Goal: Task Accomplishment & Management: Complete application form

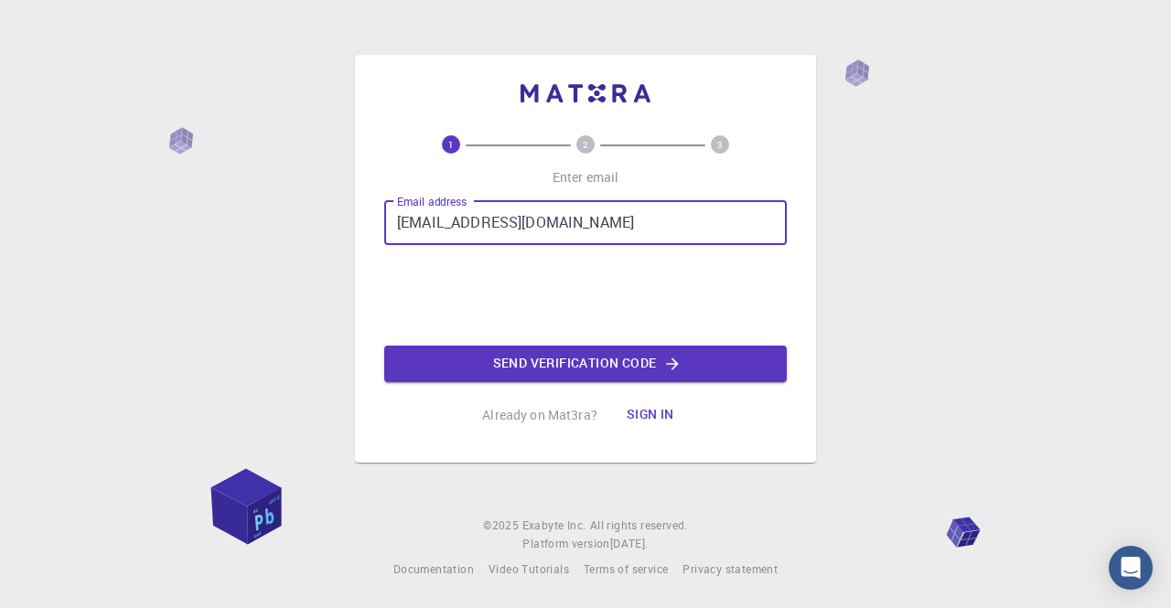
drag, startPoint x: 460, startPoint y: 222, endPoint x: 327, endPoint y: 211, distance: 133.0
click at [327, 211] on div "1 2 3 Enter email Email address [EMAIL_ADDRESS][DOMAIN_NAME] Email address Send…" at bounding box center [585, 304] width 1171 height 608
drag, startPoint x: 457, startPoint y: 220, endPoint x: 436, endPoint y: 228, distance: 22.3
click at [436, 228] on input "[EMAIL_ADDRESS][DOMAIN_NAME]" at bounding box center [585, 223] width 402 height 44
type input "[EMAIL_ADDRESS][DOMAIN_NAME]"
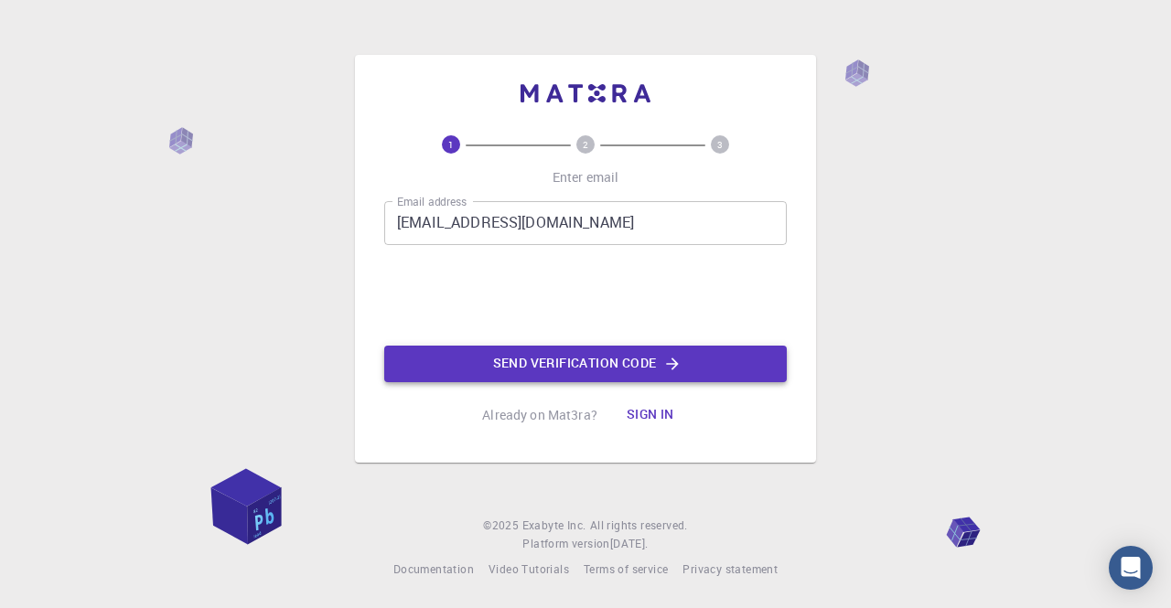
click at [459, 363] on button "Send verification code" at bounding box center [585, 364] width 402 height 37
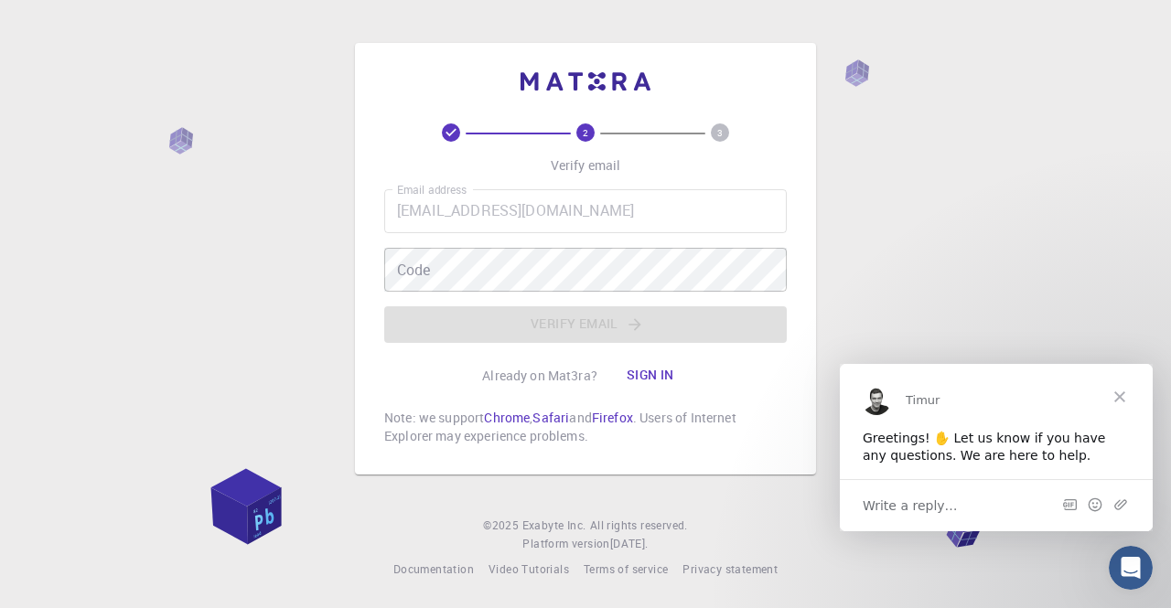
click at [516, 380] on p "Already on Mat3ra?" at bounding box center [539, 376] width 115 height 18
click at [408, 321] on div "Email address [EMAIL_ADDRESS][DOMAIN_NAME] Email address Code Code Verify email" at bounding box center [585, 266] width 402 height 154
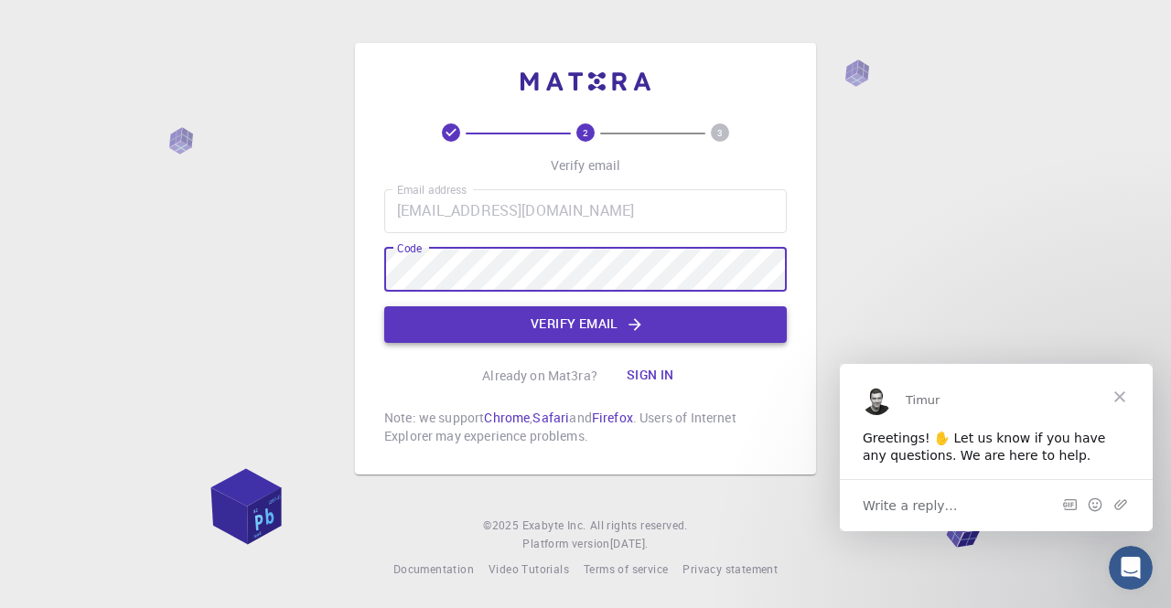
click at [430, 321] on button "Verify email" at bounding box center [585, 324] width 402 height 37
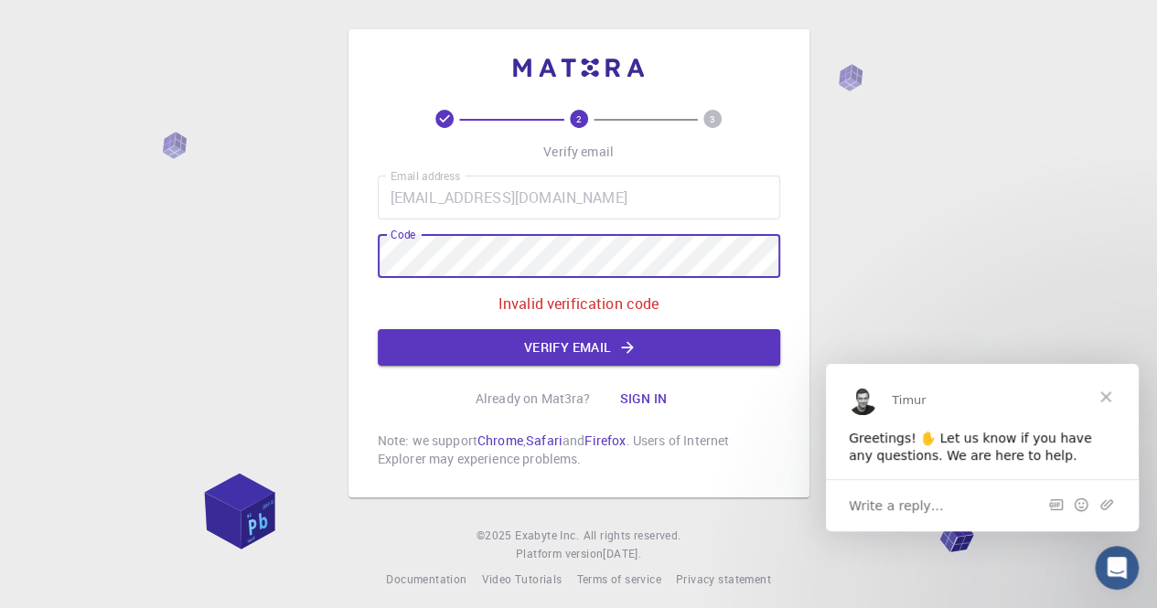
click at [273, 225] on div "2 3 Verify email Email address [EMAIL_ADDRESS][DOMAIN_NAME] Email address Code …" at bounding box center [578, 309] width 1157 height 618
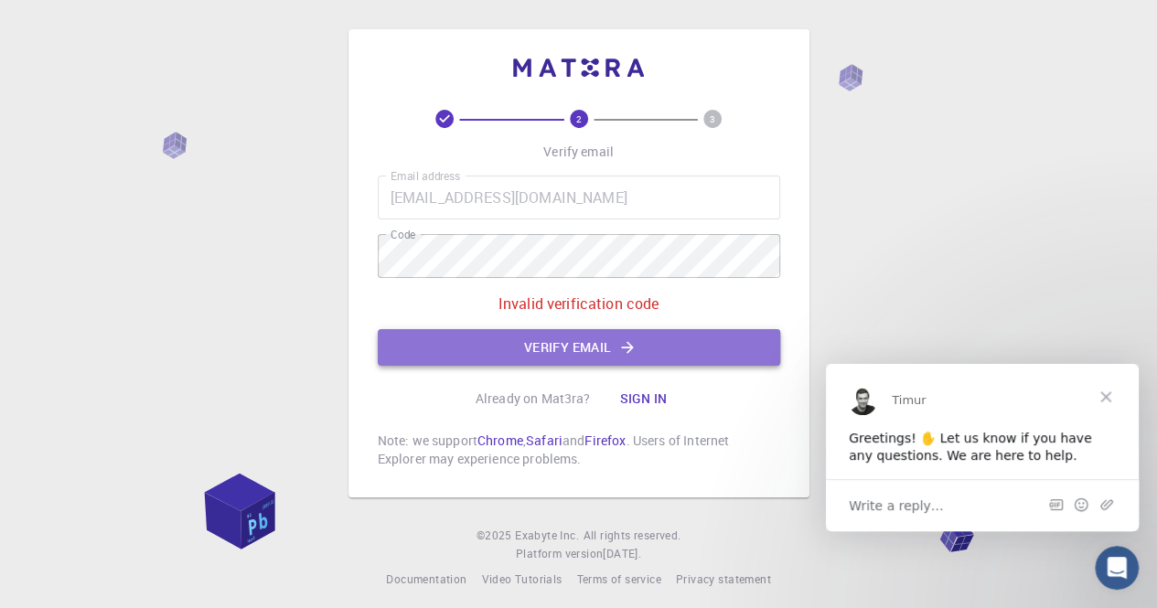
click at [490, 339] on button "Verify email" at bounding box center [579, 347] width 402 height 37
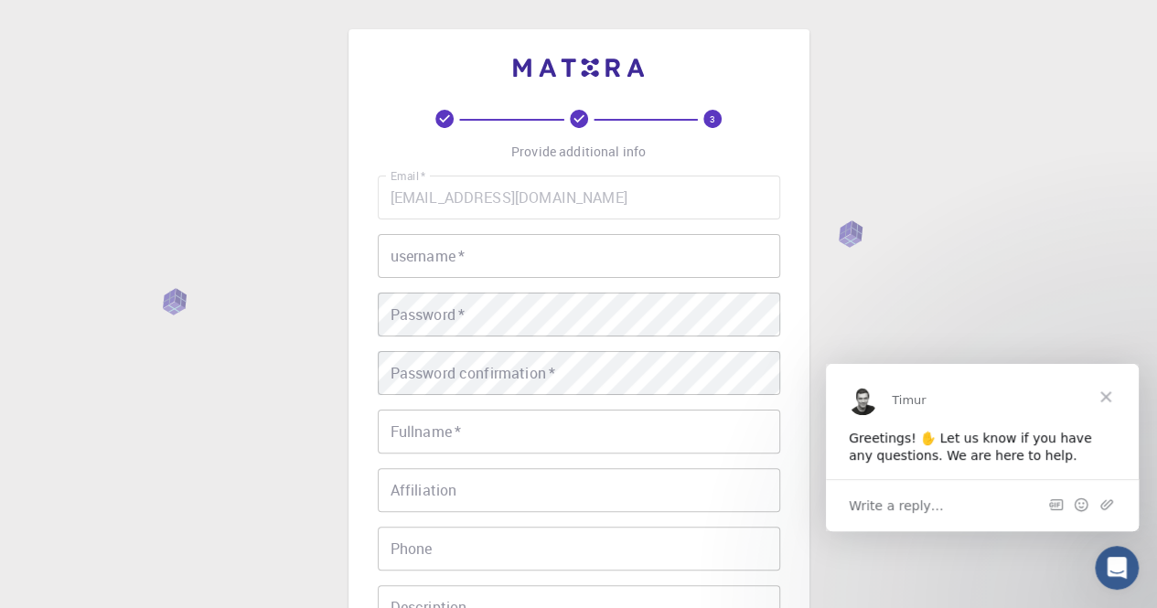
click at [459, 261] on input "username   *" at bounding box center [579, 256] width 402 height 44
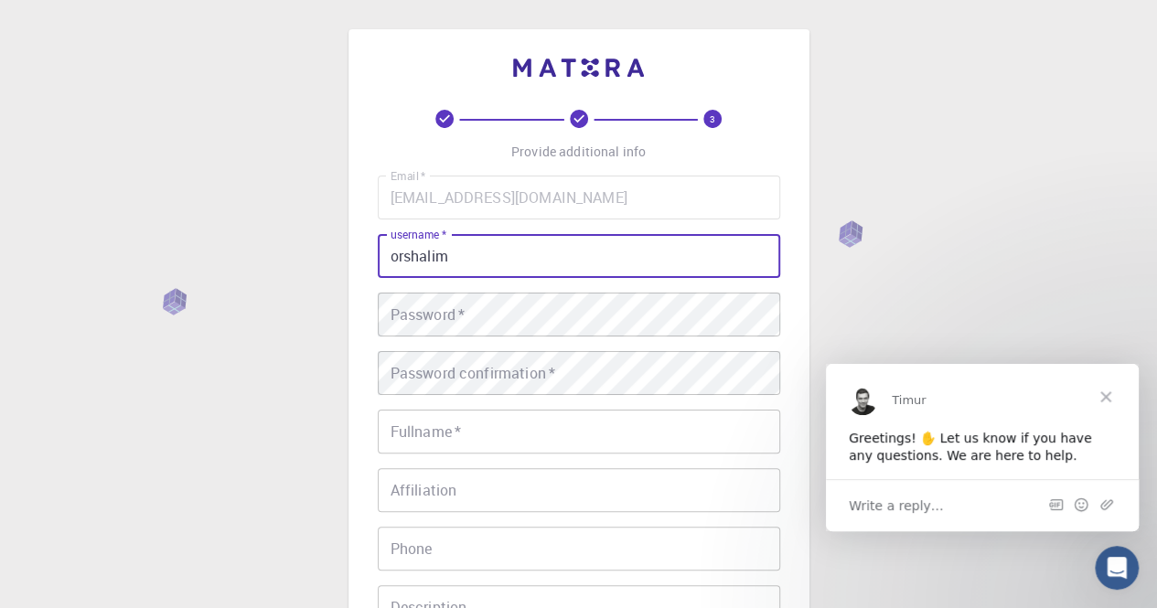
type input "orshalim"
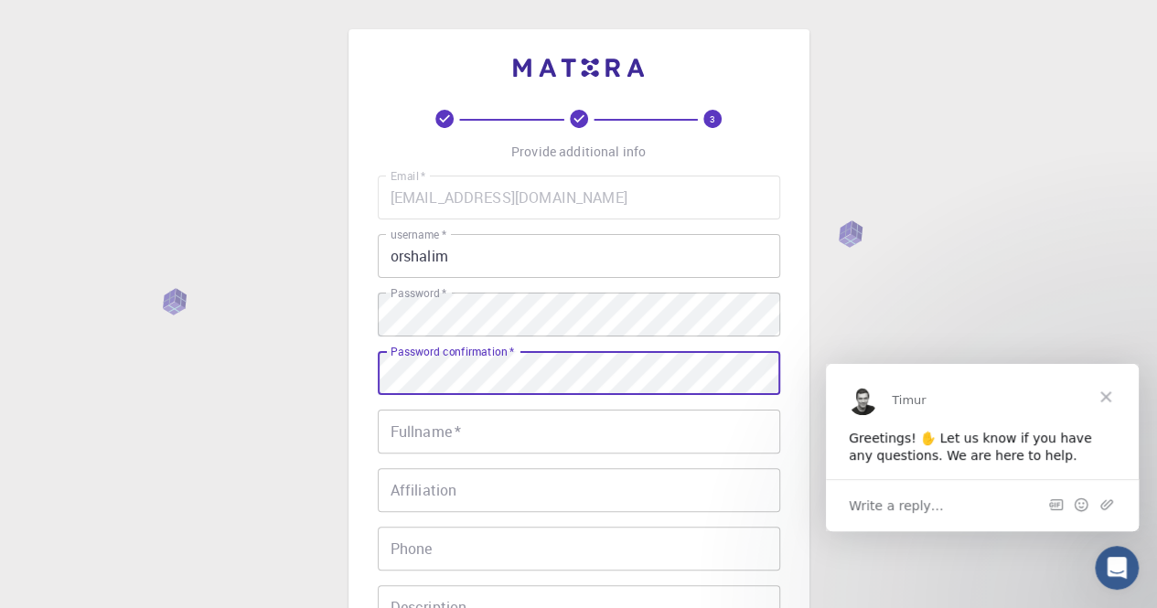
click at [413, 431] on input "Fullname   *" at bounding box center [579, 432] width 402 height 44
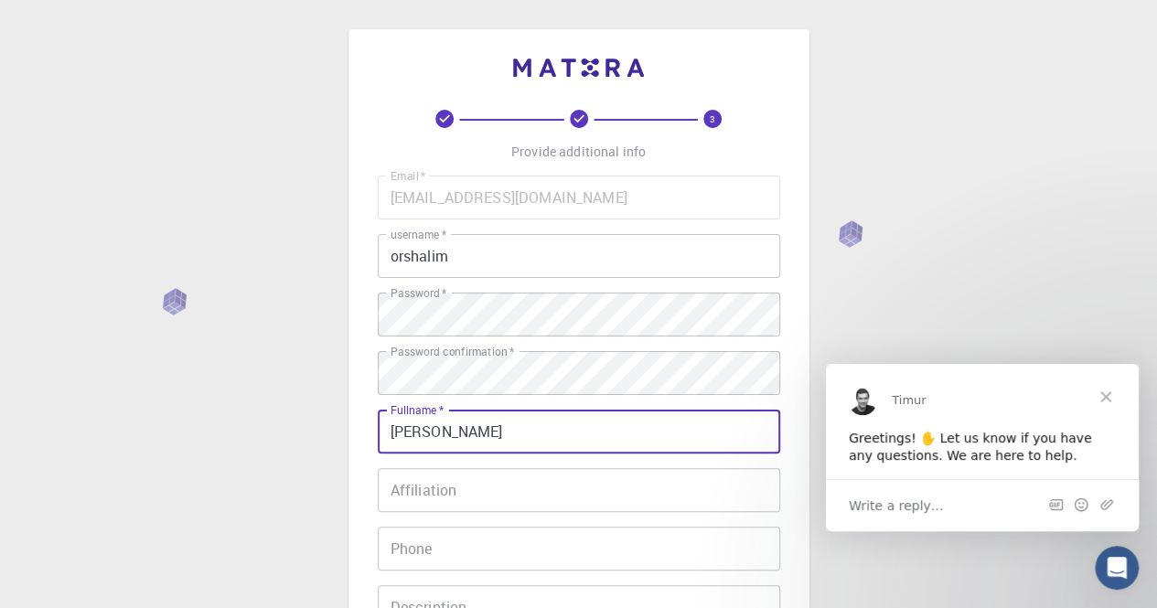
scroll to position [274, 0]
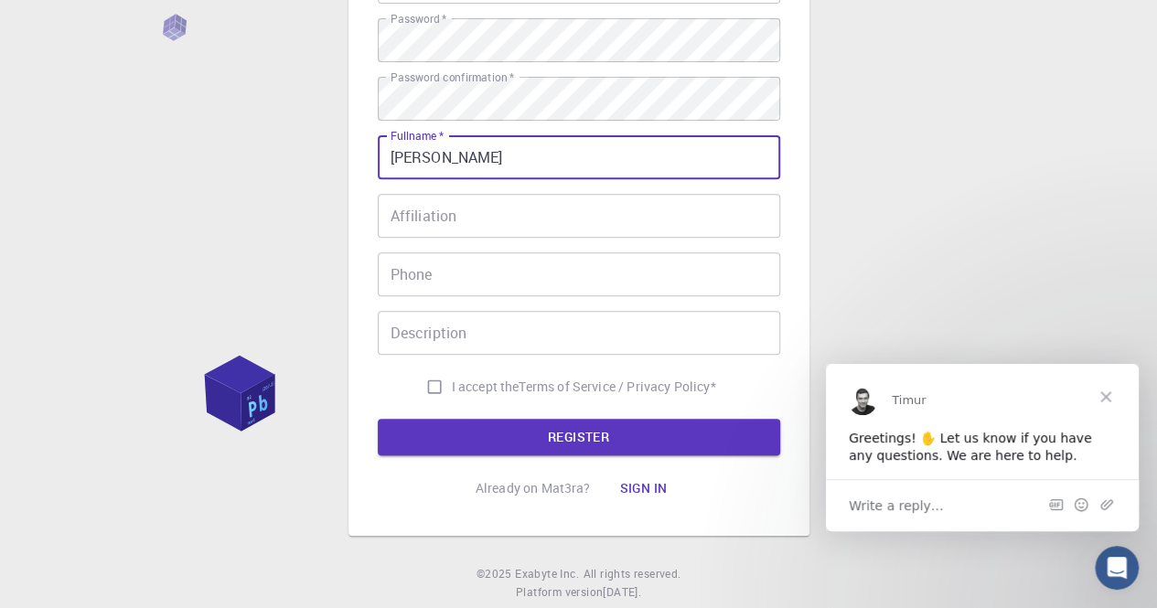
type input "[PERSON_NAME]"
click at [426, 389] on input "I accept the Terms of Service / Privacy Policy *" at bounding box center [434, 386] width 35 height 35
checkbox input "true"
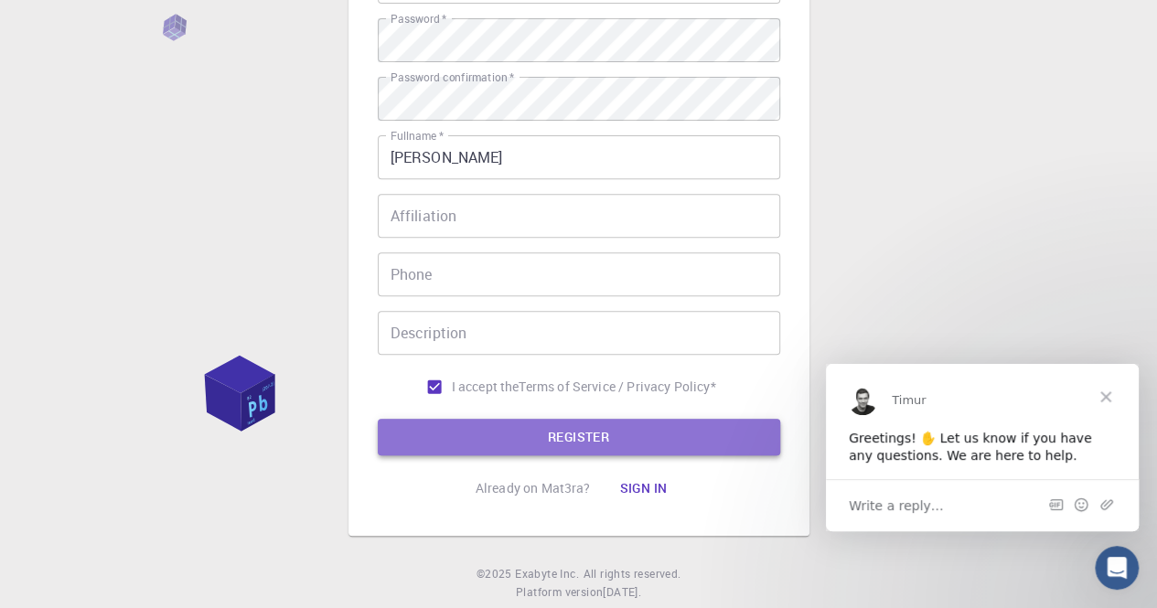
click at [424, 431] on button "REGISTER" at bounding box center [579, 437] width 402 height 37
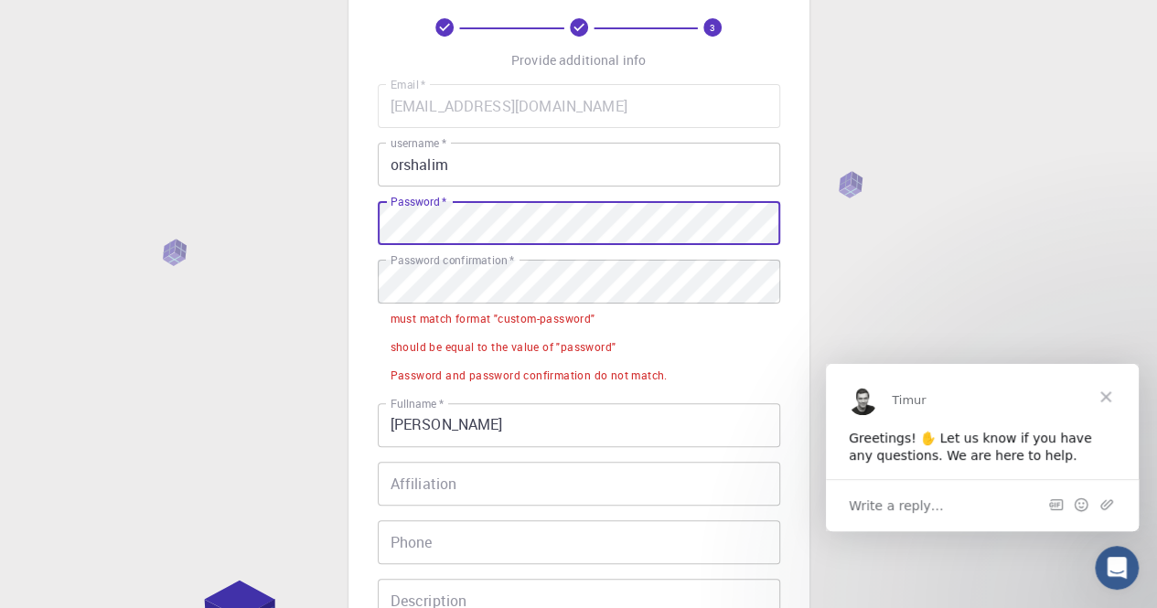
scroll to position [409, 0]
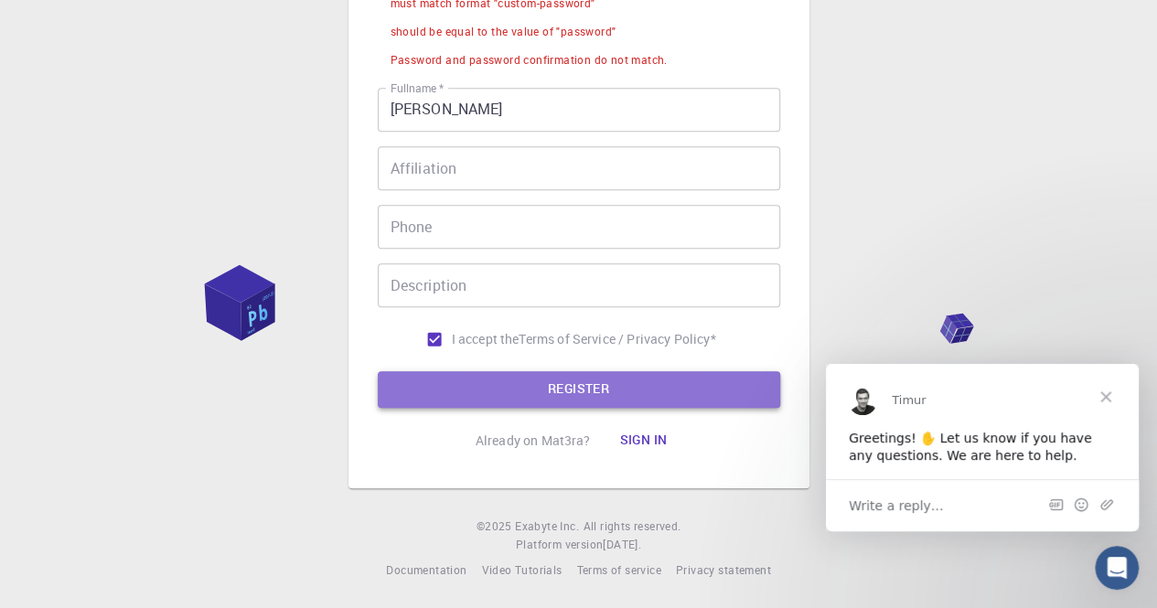
click at [547, 387] on button "REGISTER" at bounding box center [579, 389] width 402 height 37
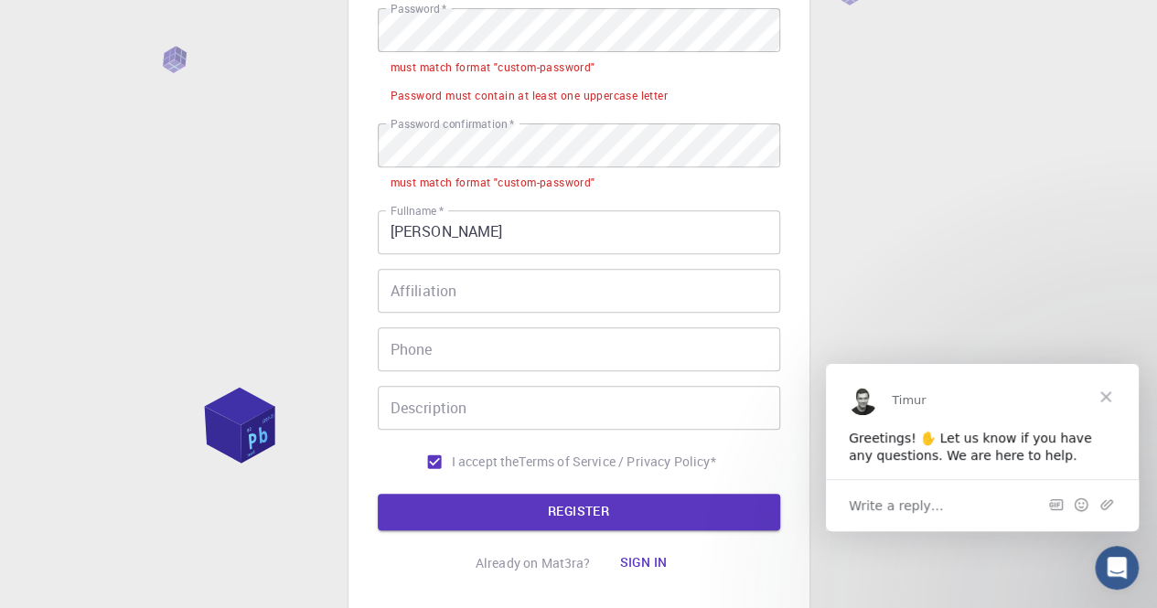
scroll to position [134, 0]
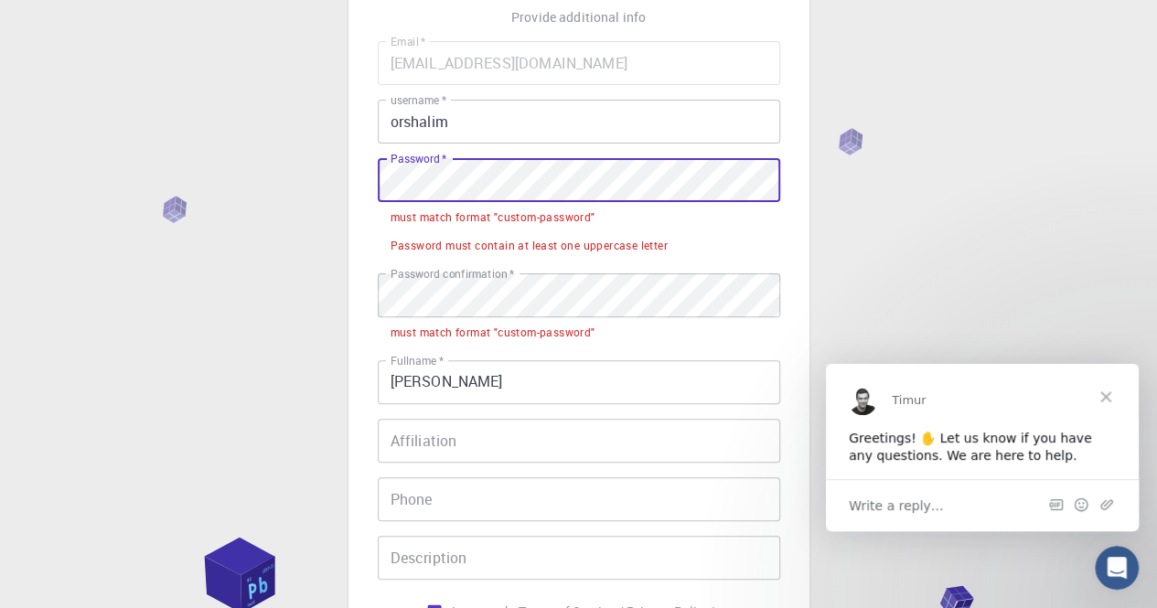
click at [322, 173] on div "3 Provide additional info Email   * [EMAIL_ADDRESS][DOMAIN_NAME] Email   * user…" at bounding box center [578, 373] width 1157 height 1015
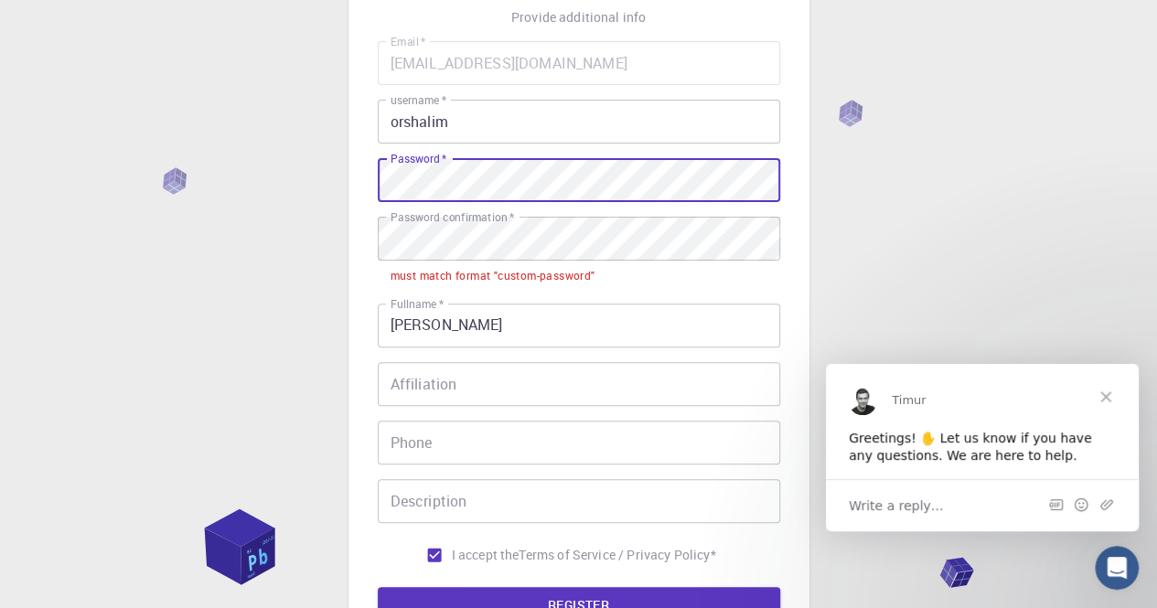
scroll to position [352, 0]
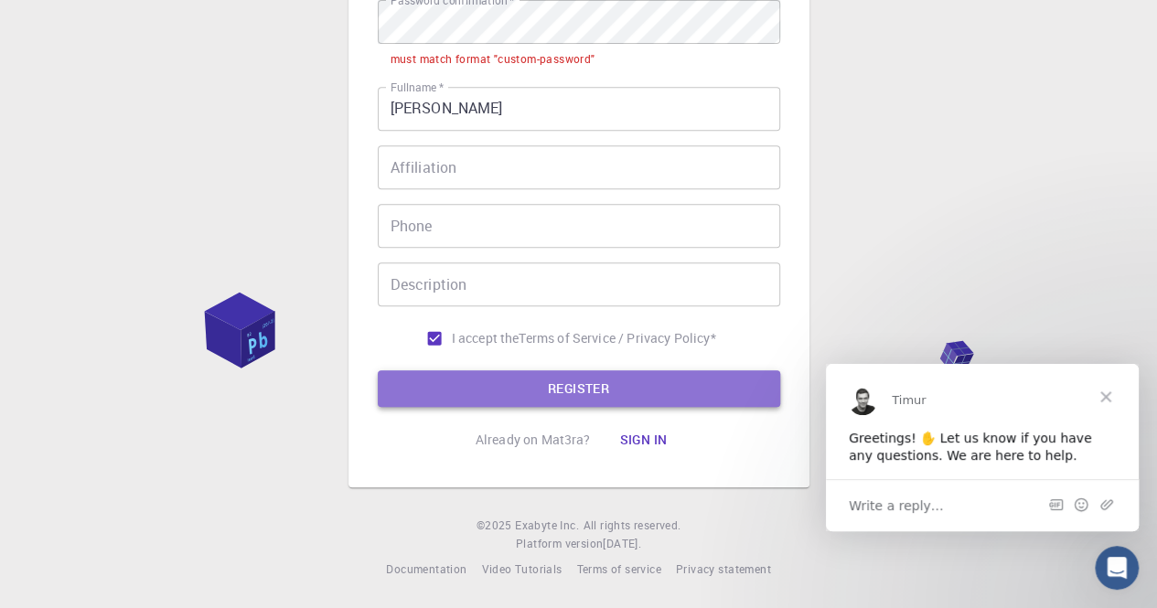
click at [596, 381] on button "REGISTER" at bounding box center [579, 388] width 402 height 37
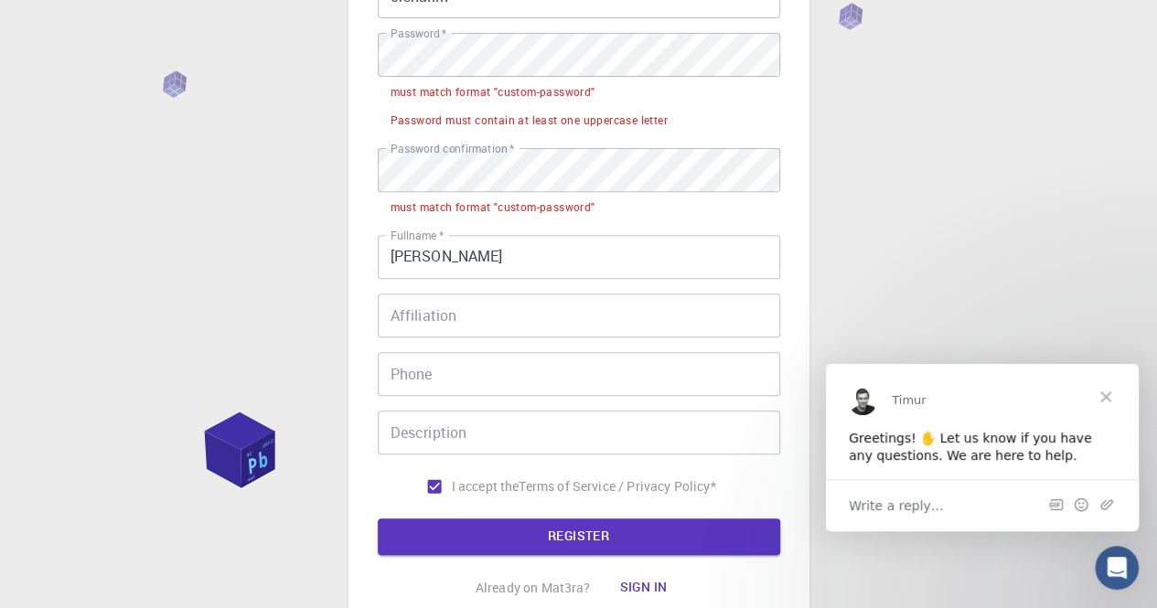
scroll to position [169, 0]
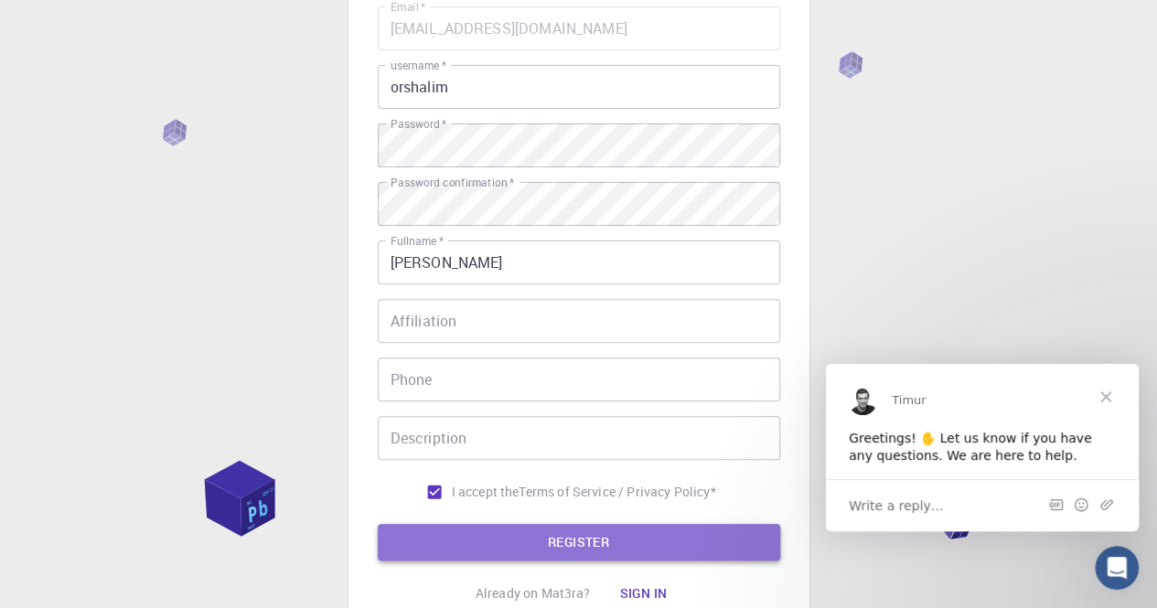
click at [533, 538] on button "REGISTER" at bounding box center [579, 542] width 402 height 37
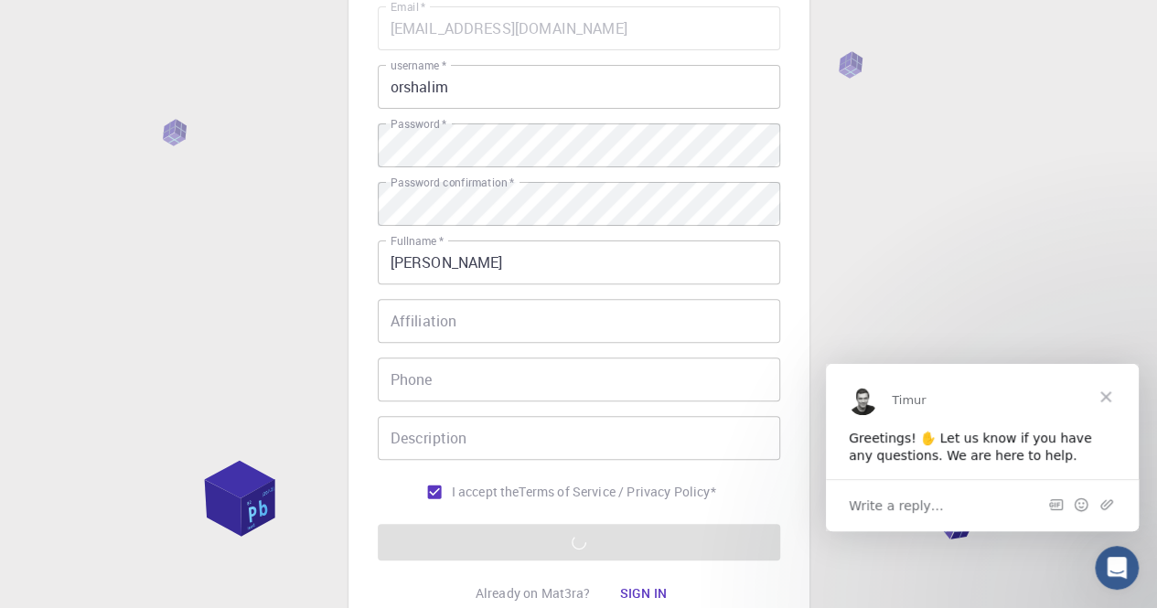
click at [1106, 398] on span "Close" at bounding box center [1106, 396] width 66 height 66
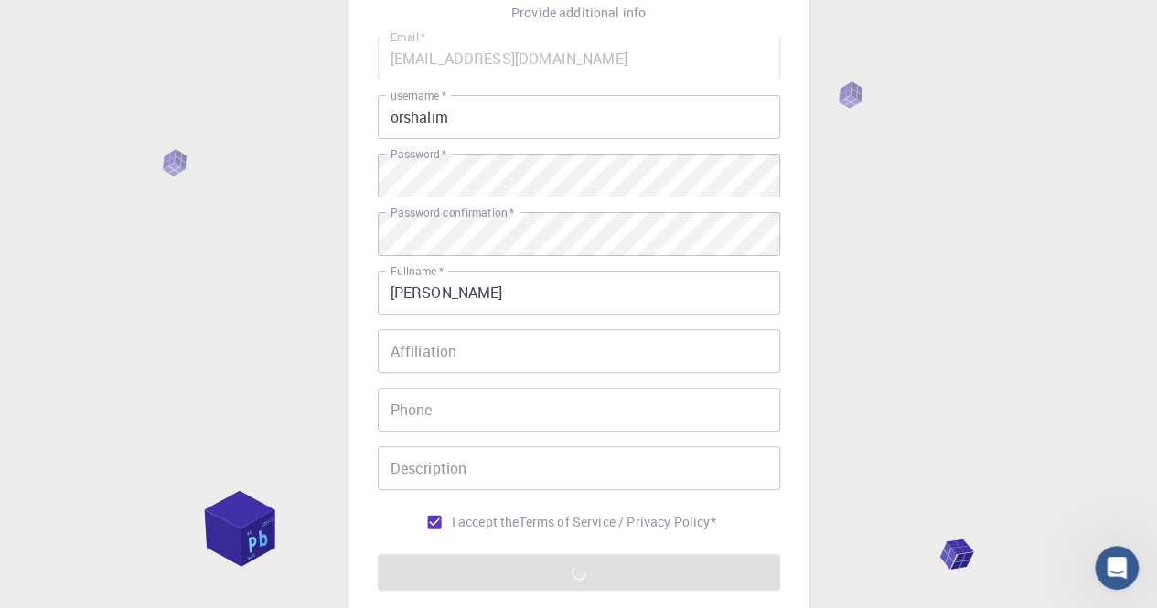
scroll to position [0, 0]
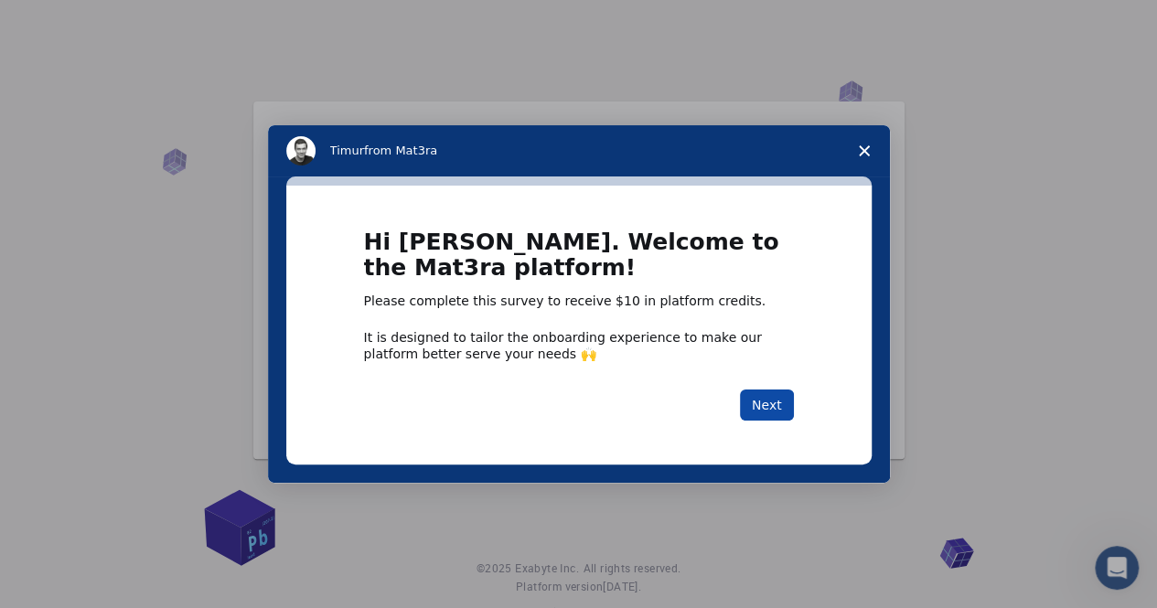
click at [764, 395] on button "Next" at bounding box center [767, 405] width 54 height 31
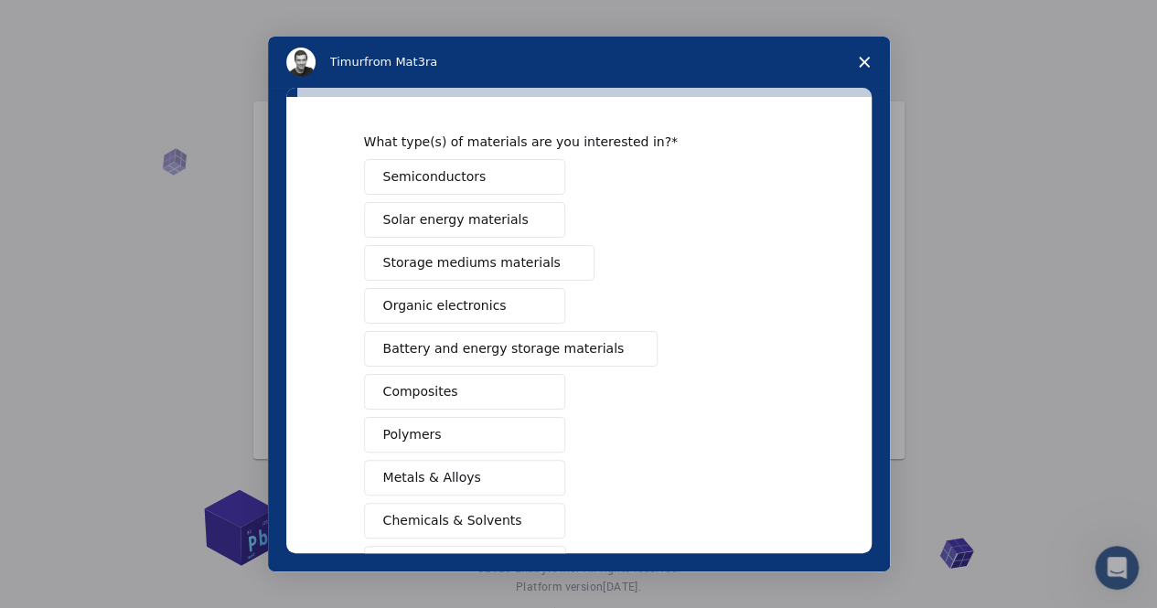
scroll to position [91, 0]
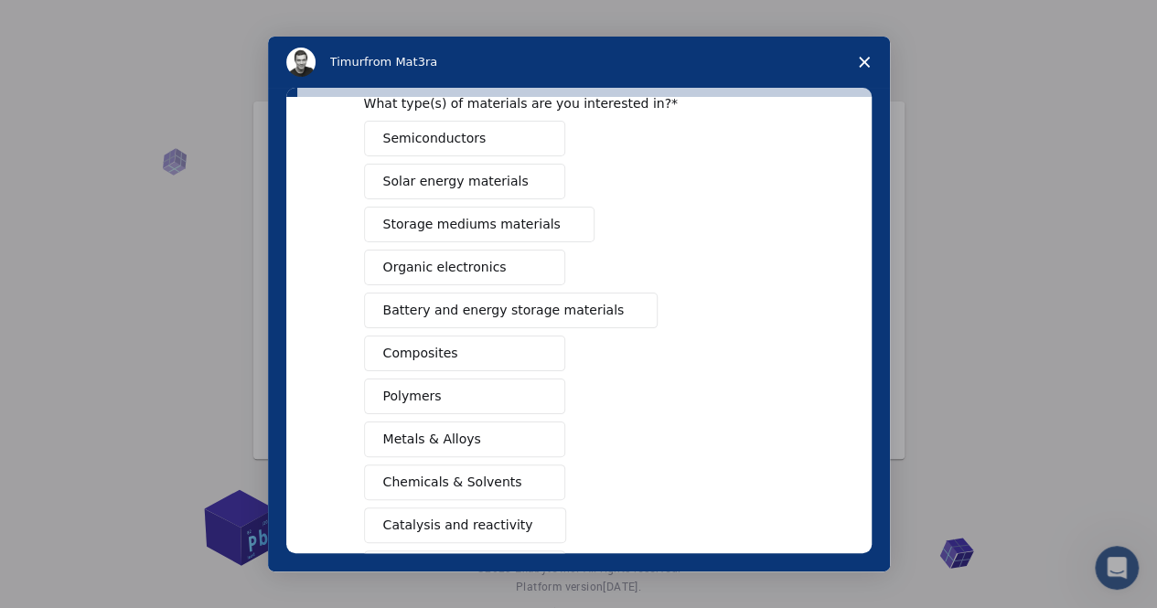
click at [494, 484] on span "Chemicals & Solvents" at bounding box center [452, 482] width 139 height 19
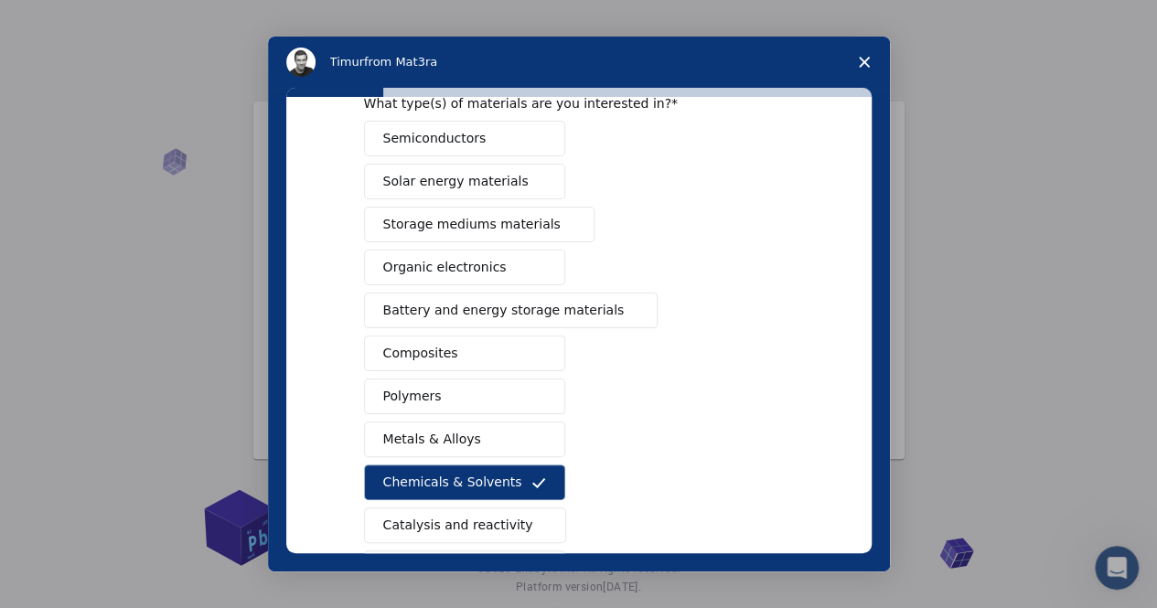
click at [465, 391] on button "Polymers" at bounding box center [464, 397] width 201 height 36
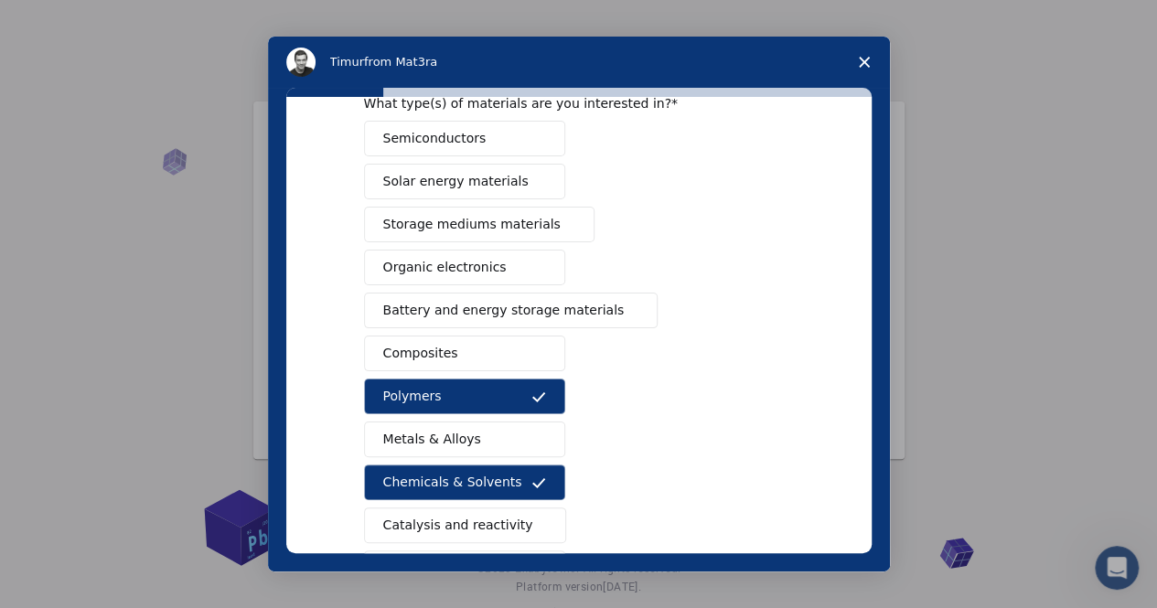
click at [466, 347] on button "Composites" at bounding box center [464, 354] width 201 height 36
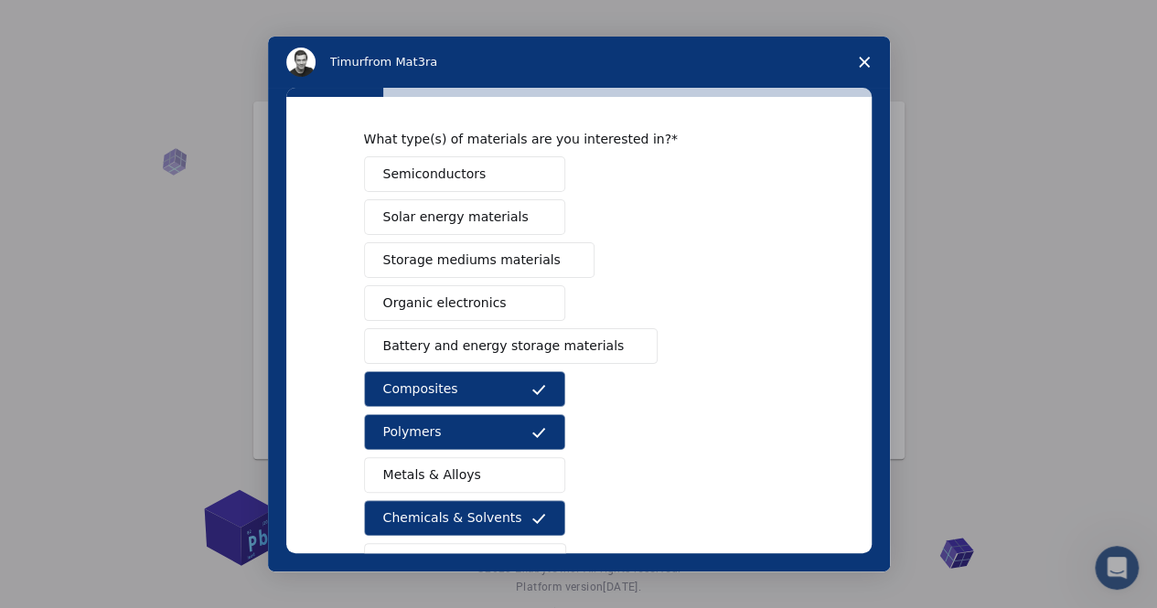
scroll to position [0, 0]
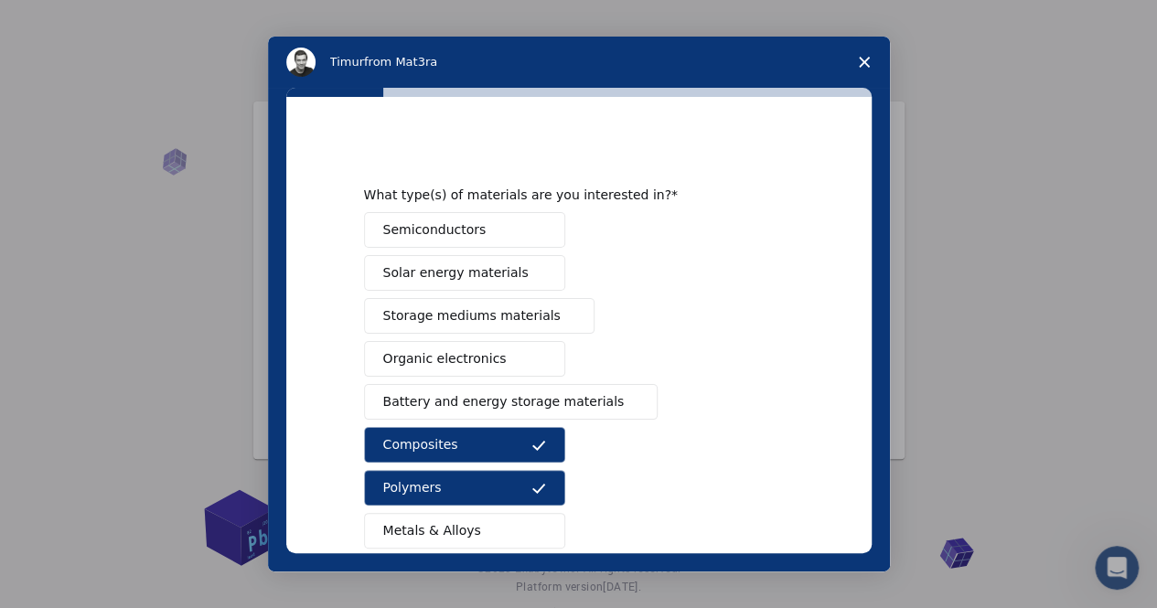
click at [465, 272] on span "Solar energy materials" at bounding box center [455, 272] width 145 height 19
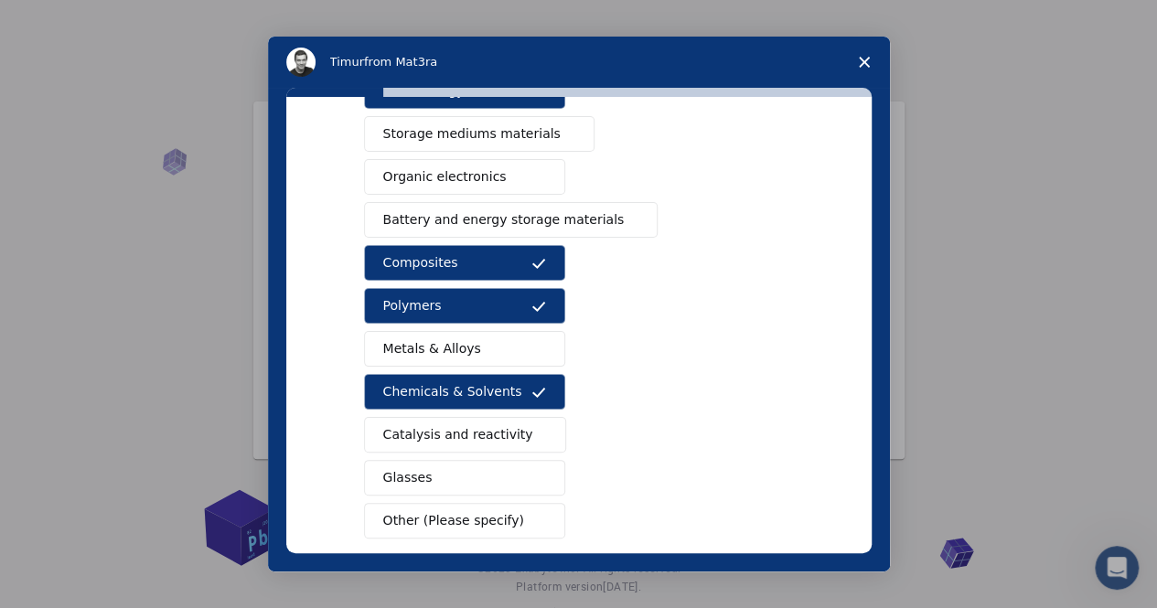
scroll to position [267, 0]
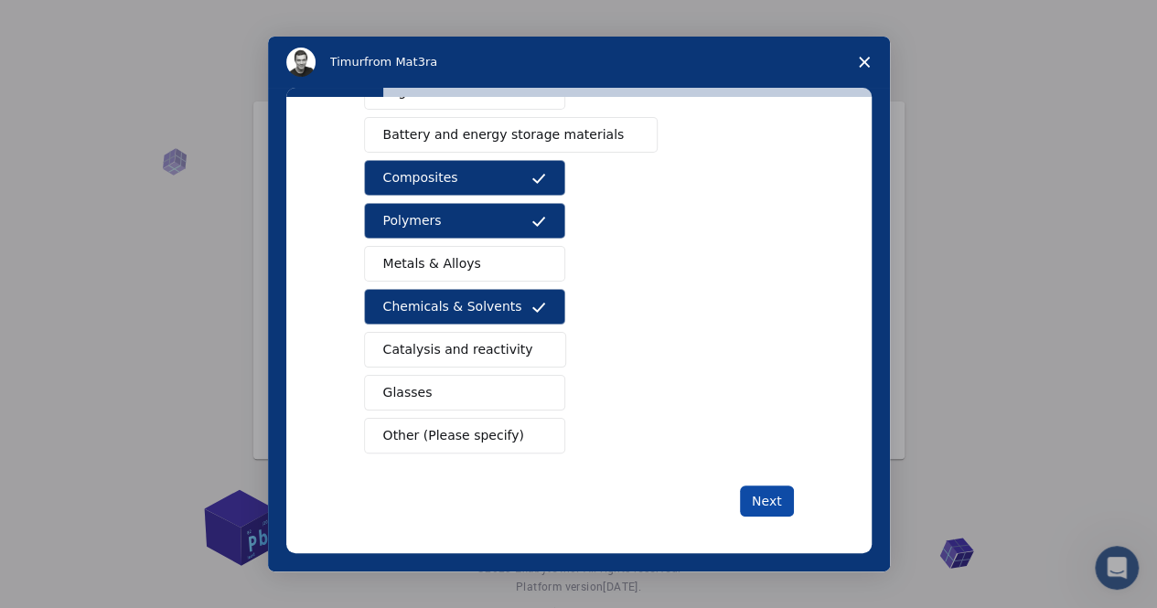
click at [754, 501] on button "Next" at bounding box center [767, 501] width 54 height 31
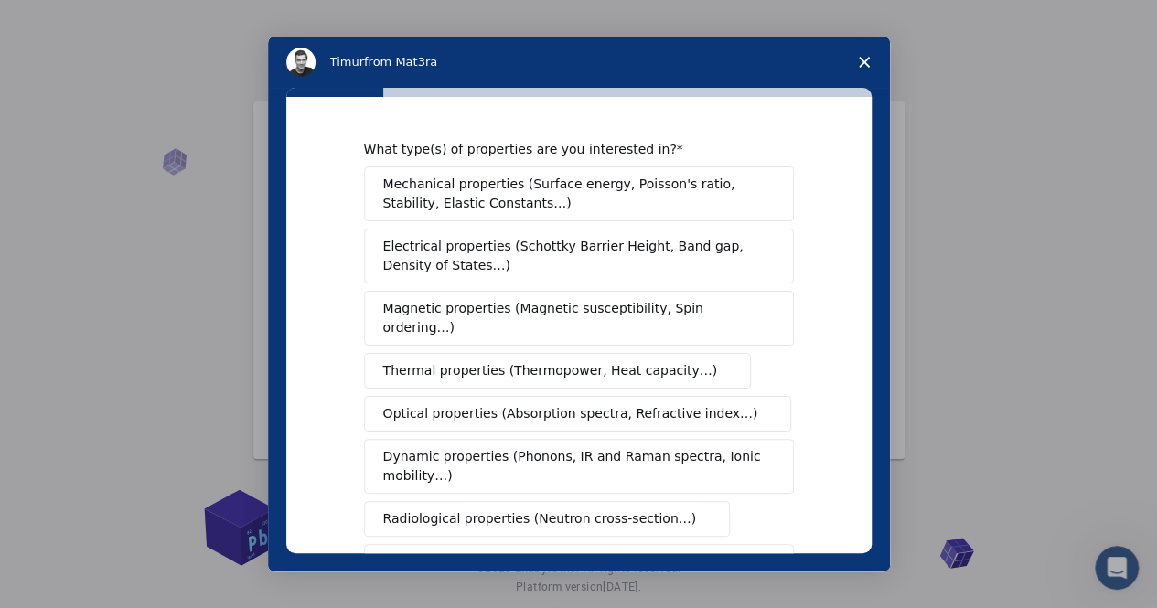
click at [481, 185] on span "Mechanical properties (Surface energy, Poisson's ratio, Stability, Elastic Cons…" at bounding box center [573, 194] width 381 height 38
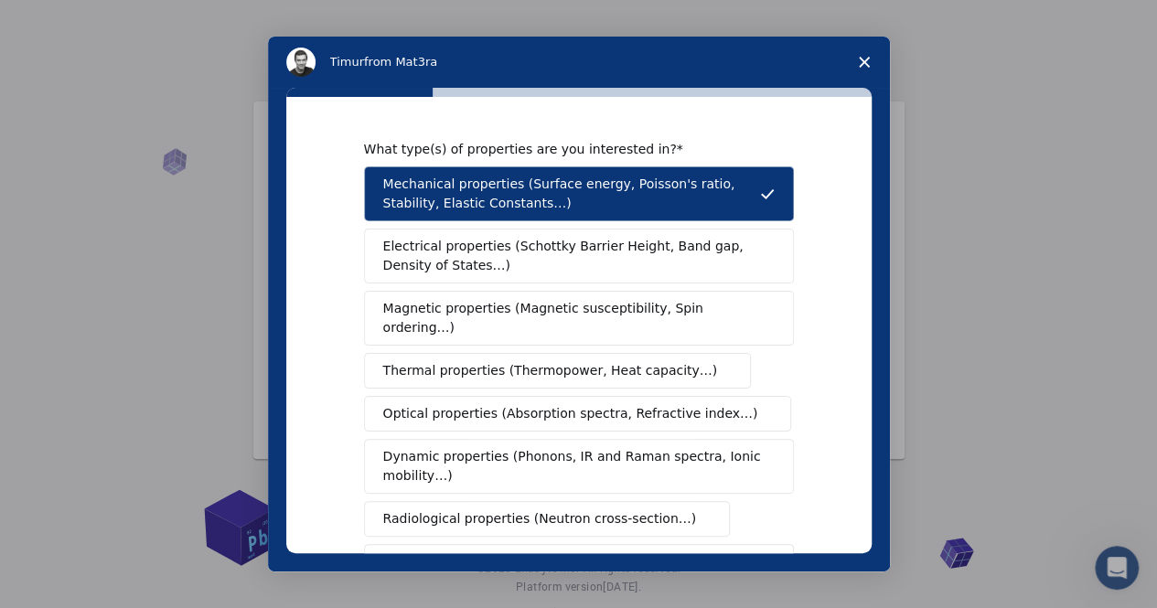
click at [477, 251] on span "Electrical properties (Schottky Barrier Height, Band gap, Density of States…)" at bounding box center [573, 256] width 380 height 38
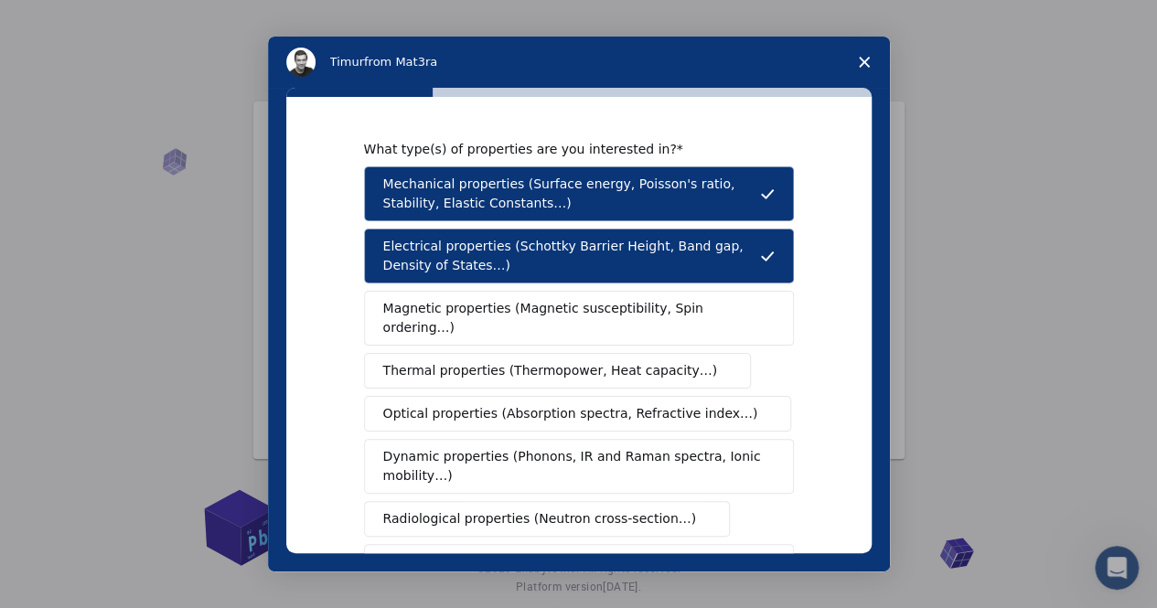
click at [505, 361] on span "Thermal properties (Thermopower, Heat capacity…)" at bounding box center [550, 370] width 335 height 19
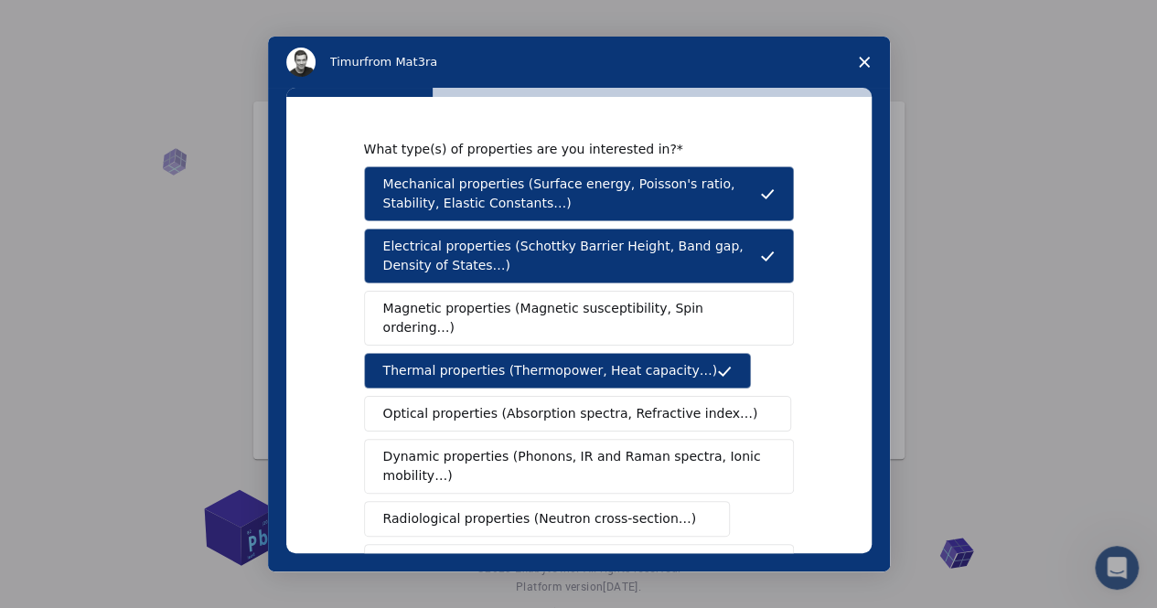
click at [483, 296] on button "Magnetic properties (Magnetic susceptibility, Spin ordering…)" at bounding box center [579, 318] width 430 height 55
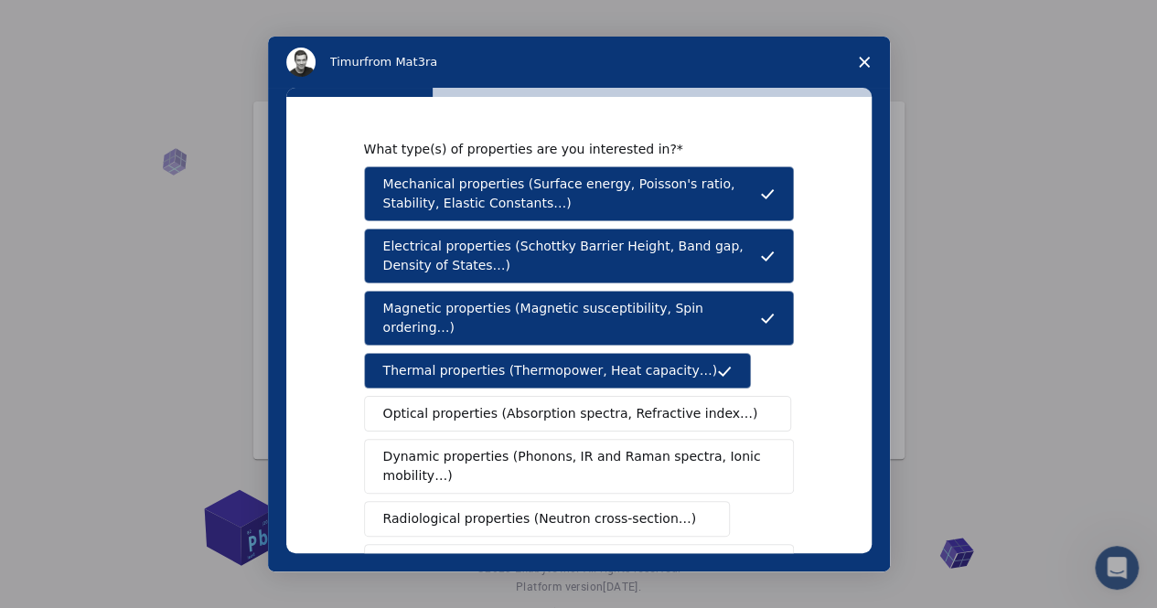
click at [478, 404] on span "Optical properties (Absorption spectra, Refractive index…)" at bounding box center [570, 413] width 375 height 19
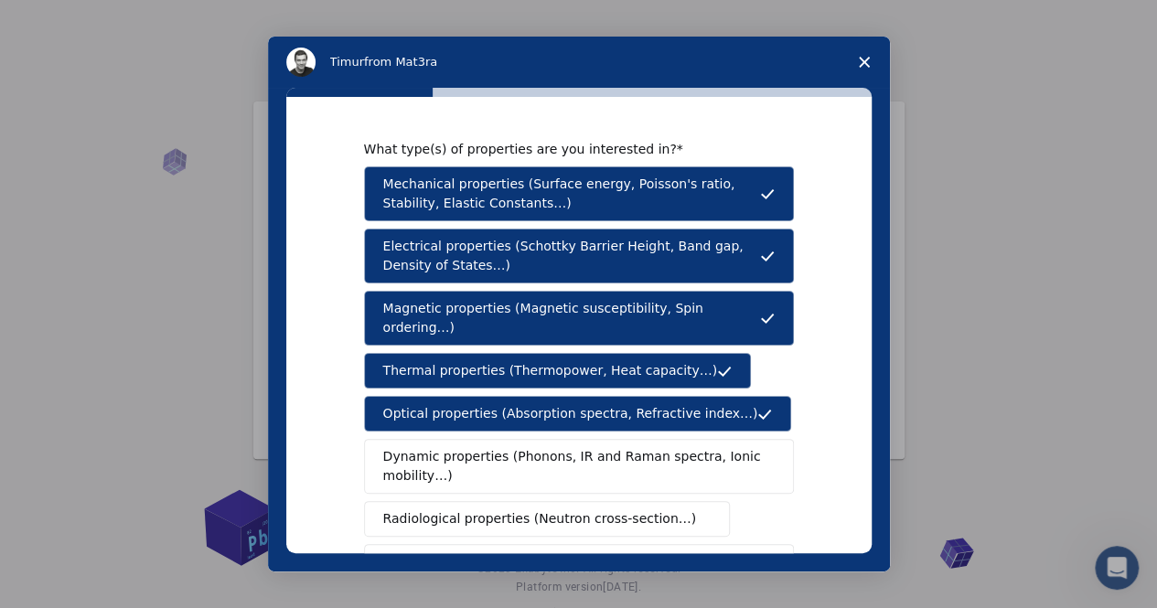
click at [483, 447] on span "Dynamic properties (Phonons, IR and Raman spectra, Ionic mobility…)" at bounding box center [573, 466] width 380 height 38
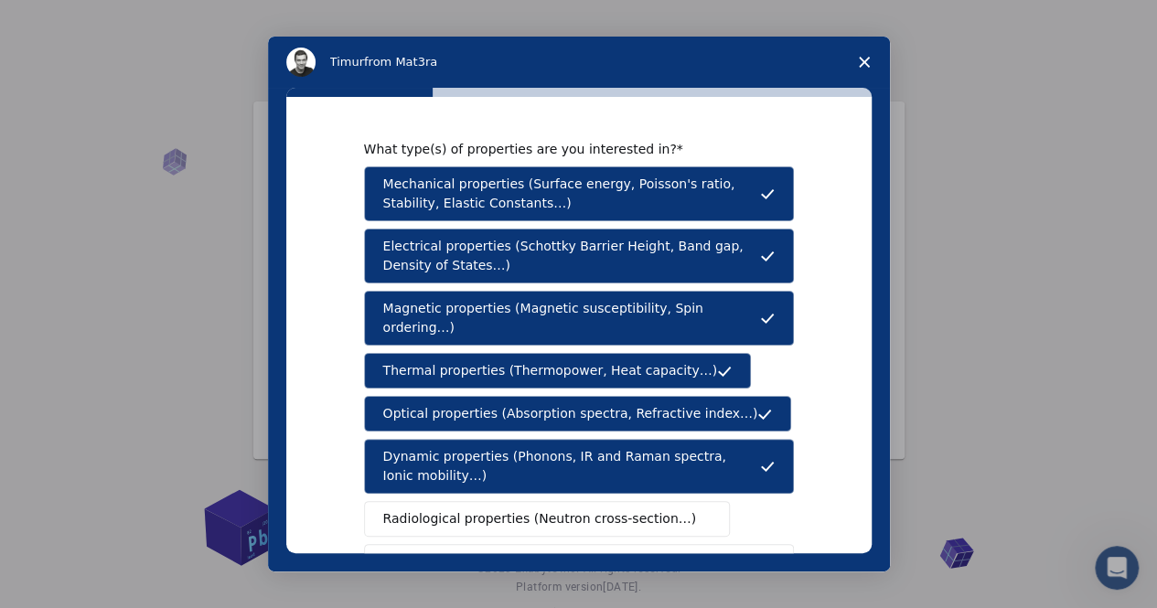
scroll to position [274, 0]
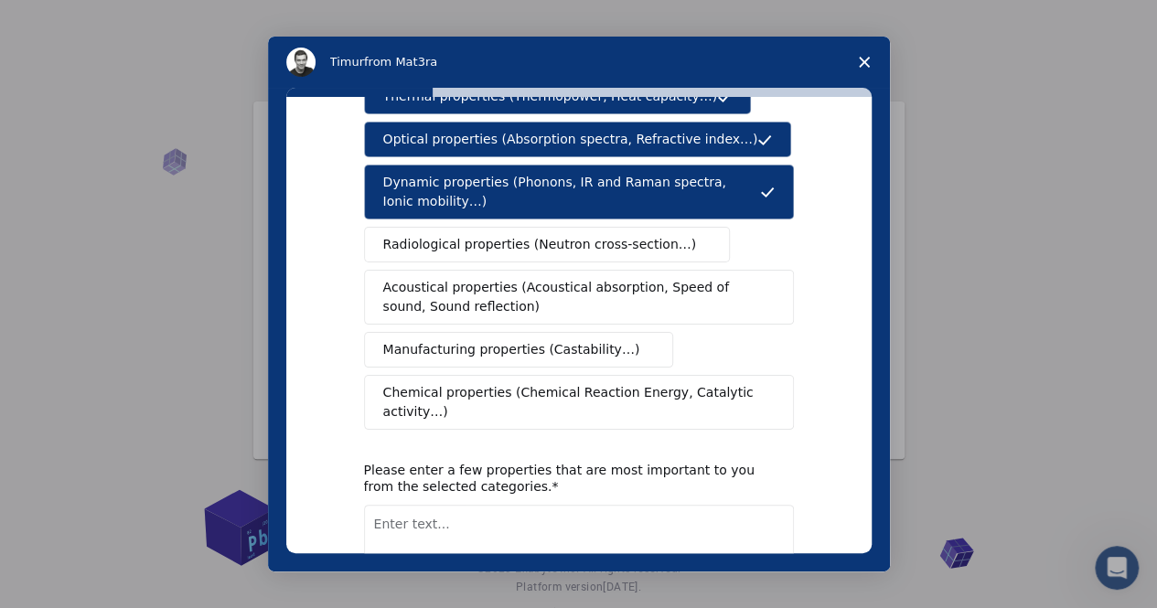
click at [489, 383] on span "Chemical properties (Chemical Reaction Energy, Catalytic activity…)" at bounding box center [572, 402] width 379 height 38
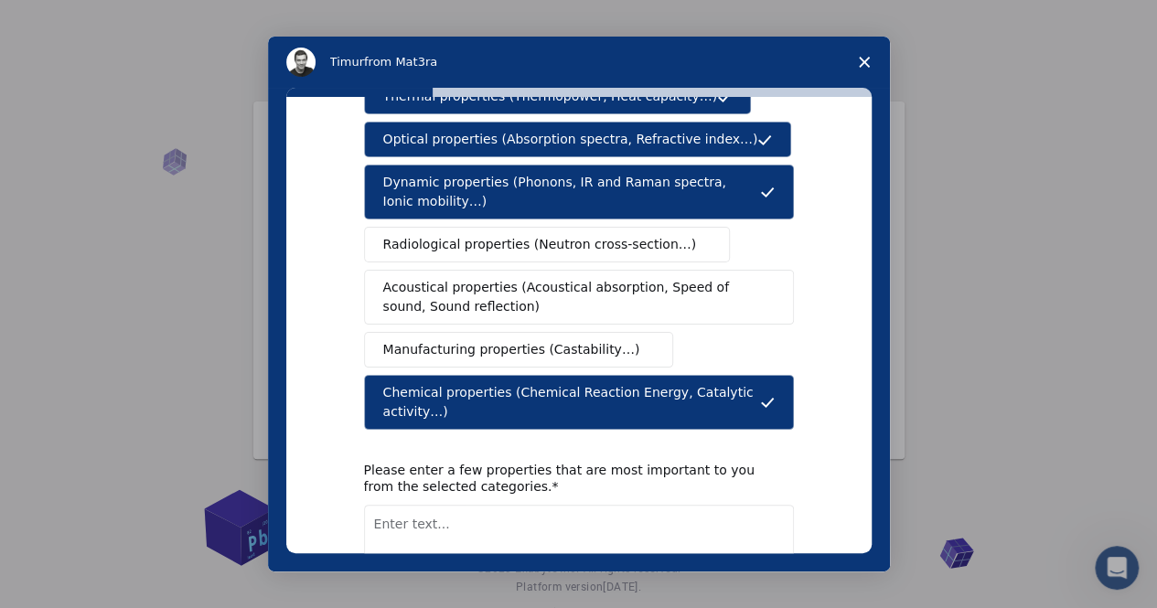
click at [506, 332] on button "Manufacturing properties (Castability…)" at bounding box center [519, 350] width 310 height 36
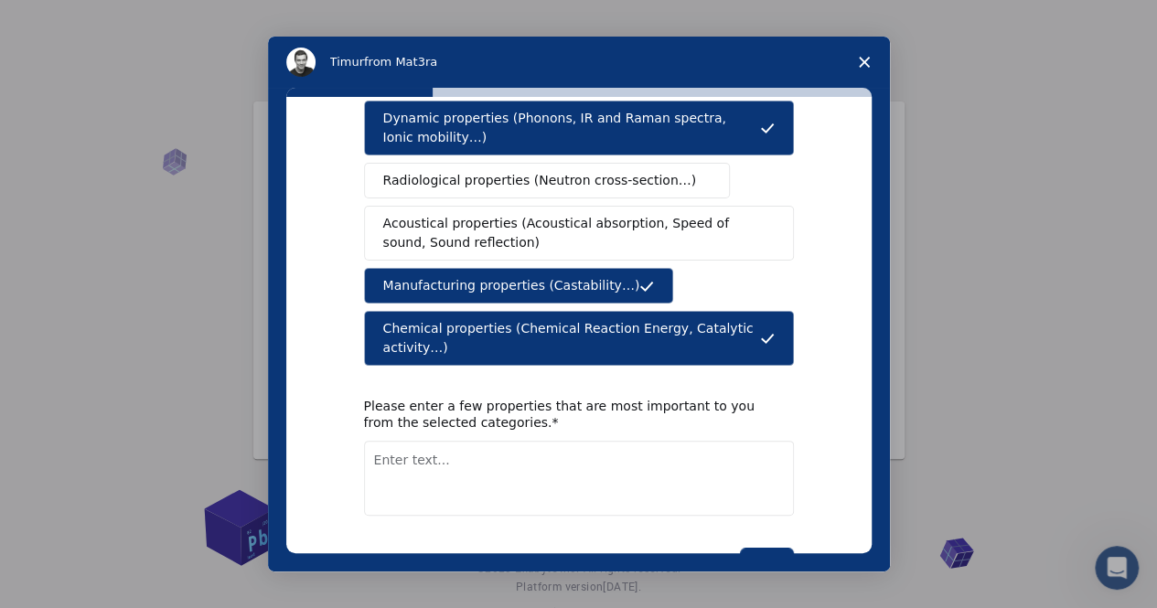
scroll to position [362, 0]
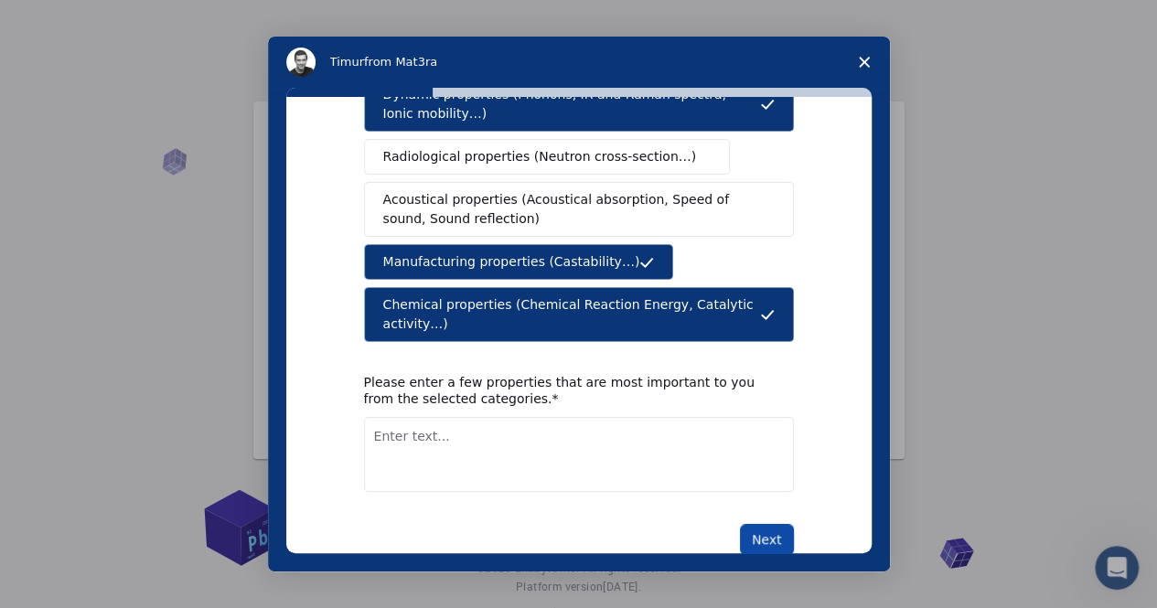
click at [768, 524] on button "Next" at bounding box center [767, 539] width 54 height 31
click at [503, 428] on textarea "Enter text..." at bounding box center [579, 454] width 430 height 75
type textarea "hi"
click at [758, 524] on button "Next" at bounding box center [767, 539] width 54 height 31
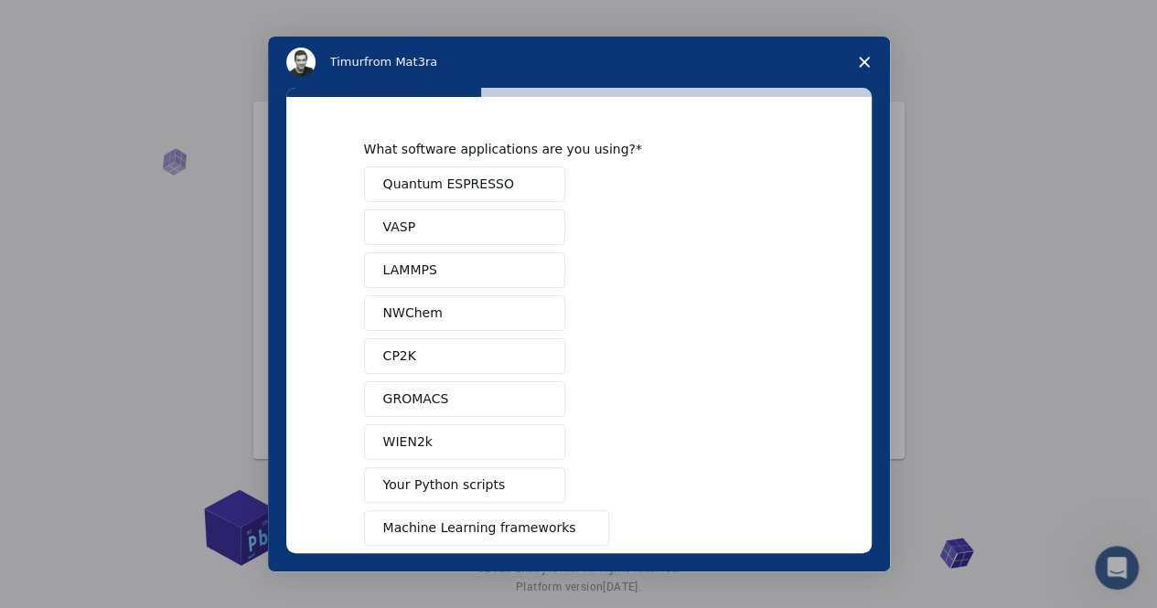
click at [479, 171] on button "Quantum ESPRESSO" at bounding box center [464, 184] width 201 height 36
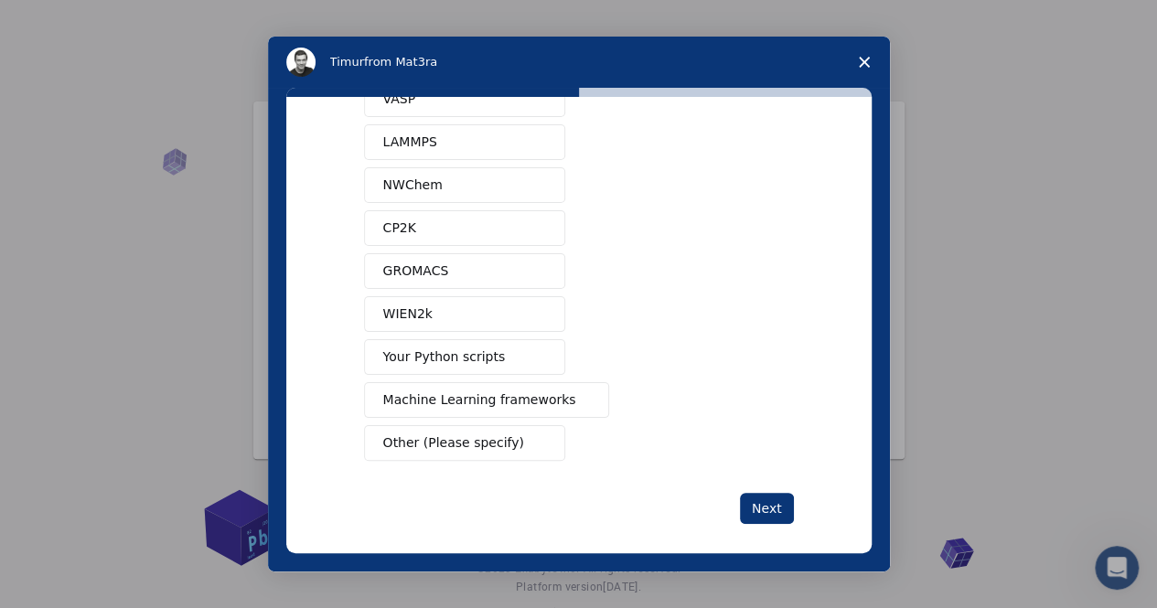
scroll to position [136, 0]
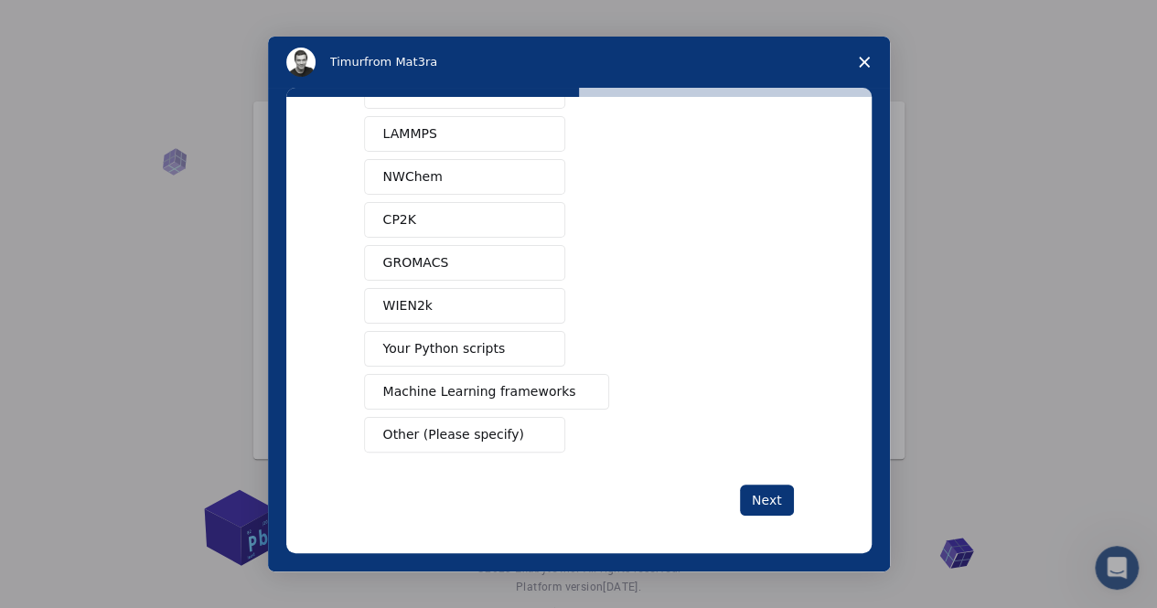
click at [473, 252] on button "GROMACS" at bounding box center [464, 263] width 201 height 36
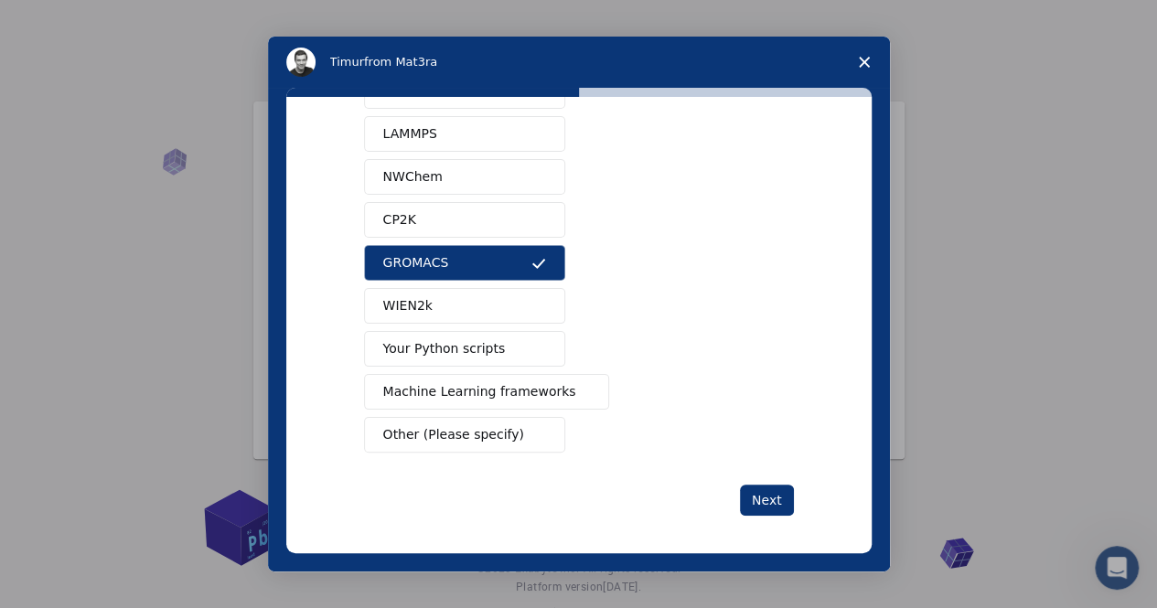
click at [444, 167] on button "NWChem" at bounding box center [464, 177] width 201 height 36
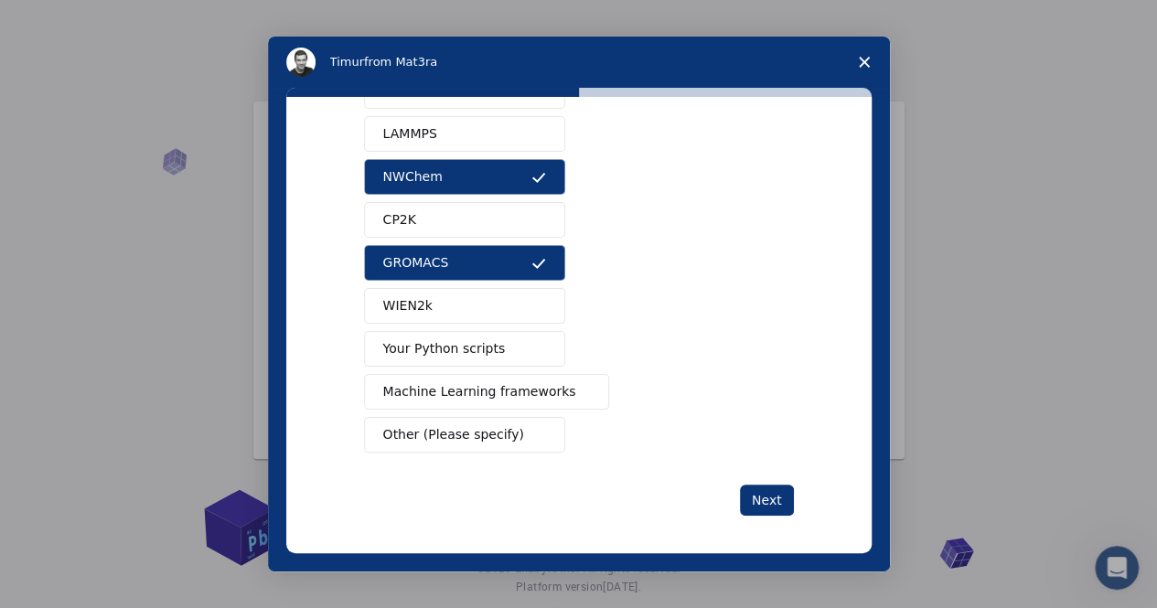
click at [486, 426] on span "Other (Please specify)" at bounding box center [453, 434] width 141 height 19
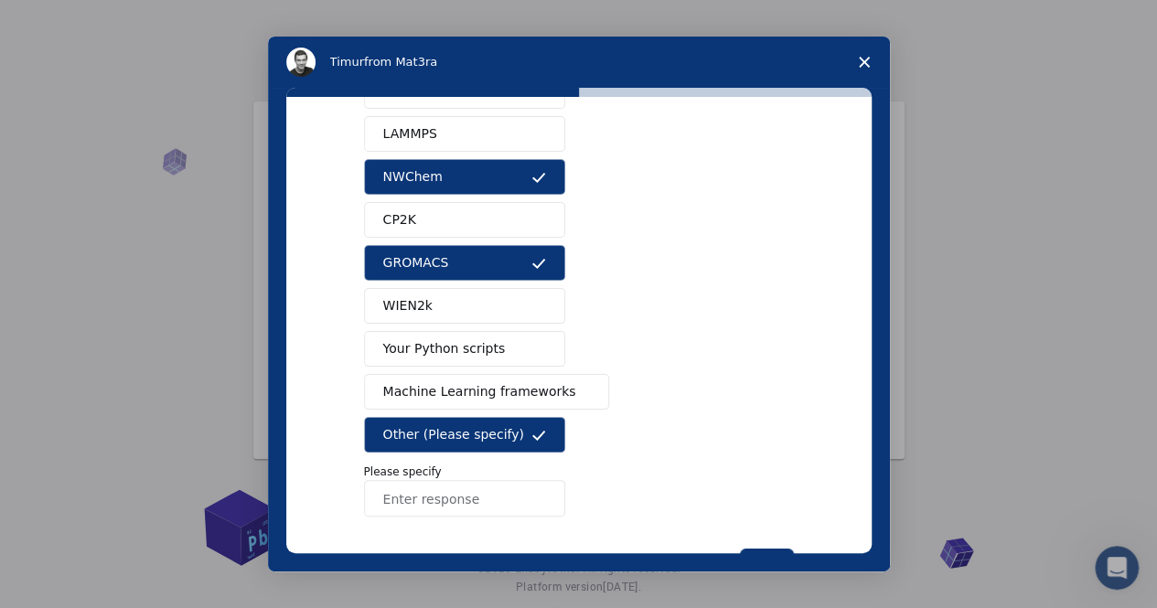
click at [475, 388] on span "Machine Learning frameworks" at bounding box center [479, 391] width 193 height 19
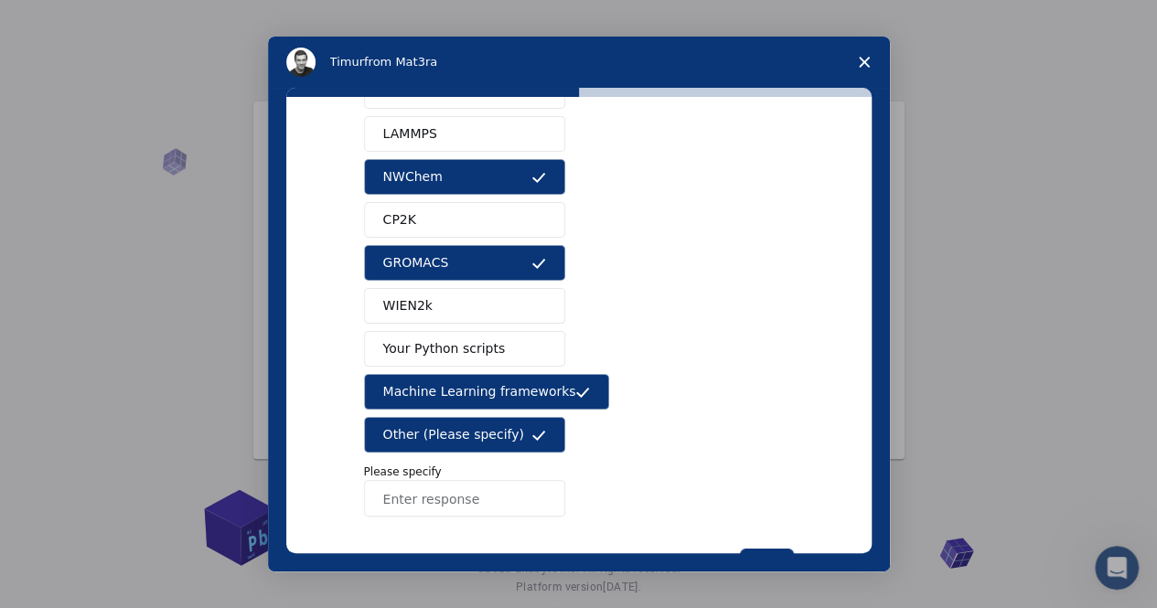
click at [468, 425] on span "Other (Please specify)" at bounding box center [453, 434] width 141 height 19
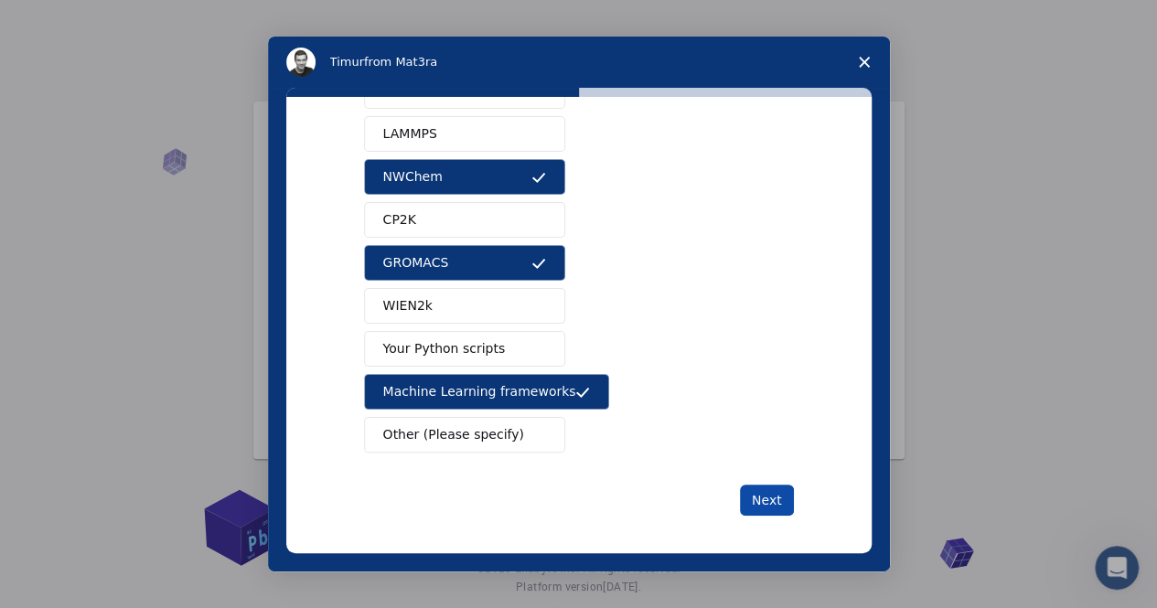
click at [757, 489] on button "Next" at bounding box center [767, 500] width 54 height 31
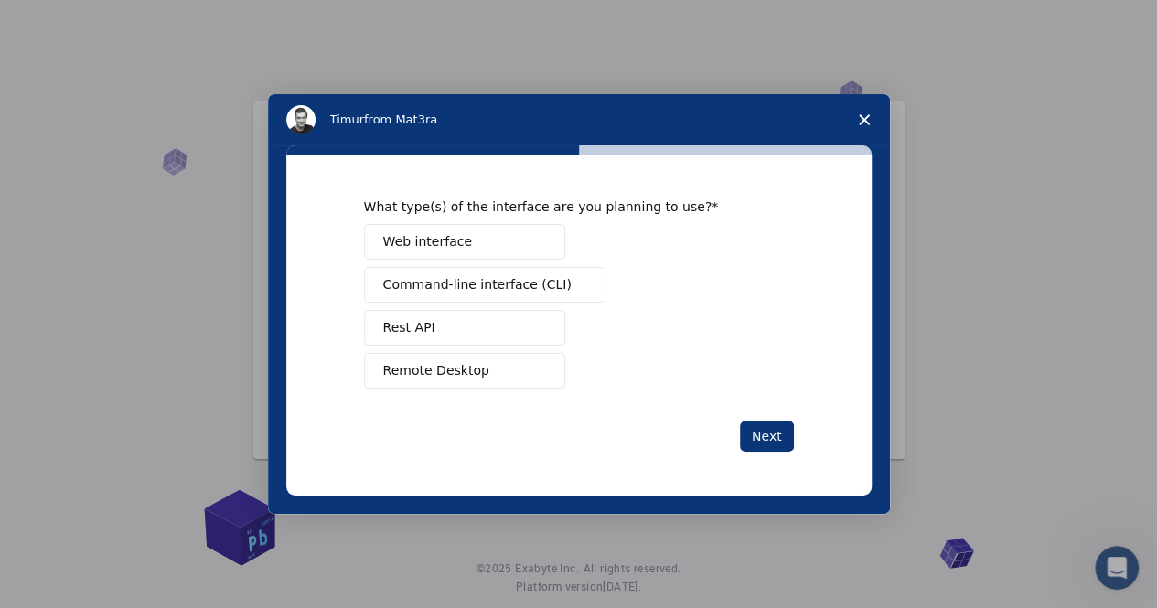
scroll to position [0, 0]
click at [480, 232] on button "Web interface" at bounding box center [464, 242] width 201 height 36
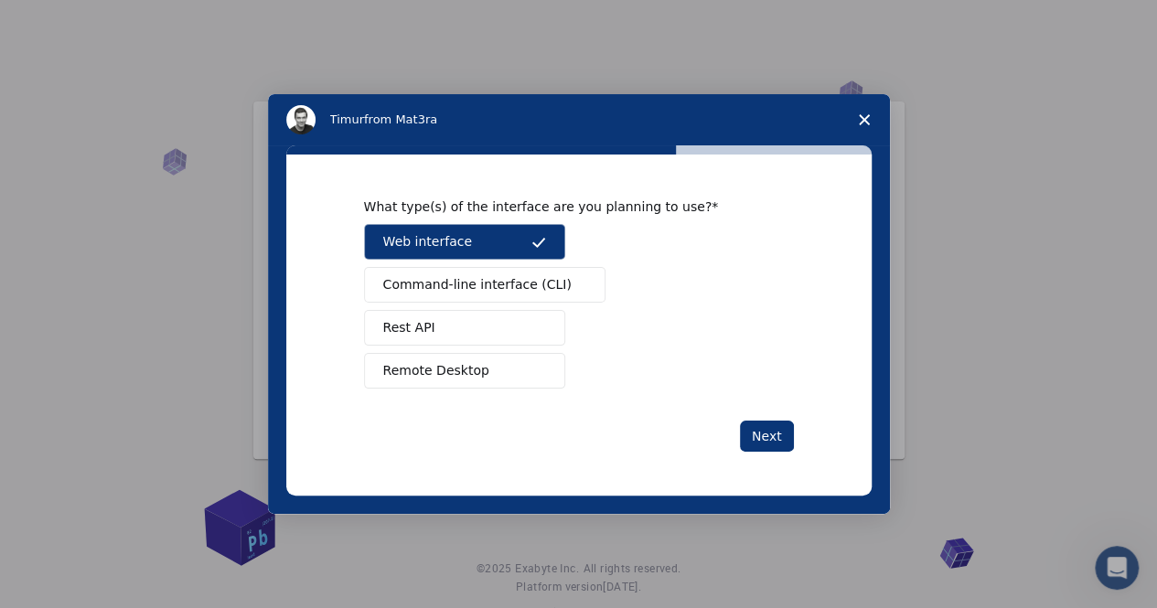
click at [493, 279] on span "Command-line interface (CLI)" at bounding box center [477, 284] width 188 height 19
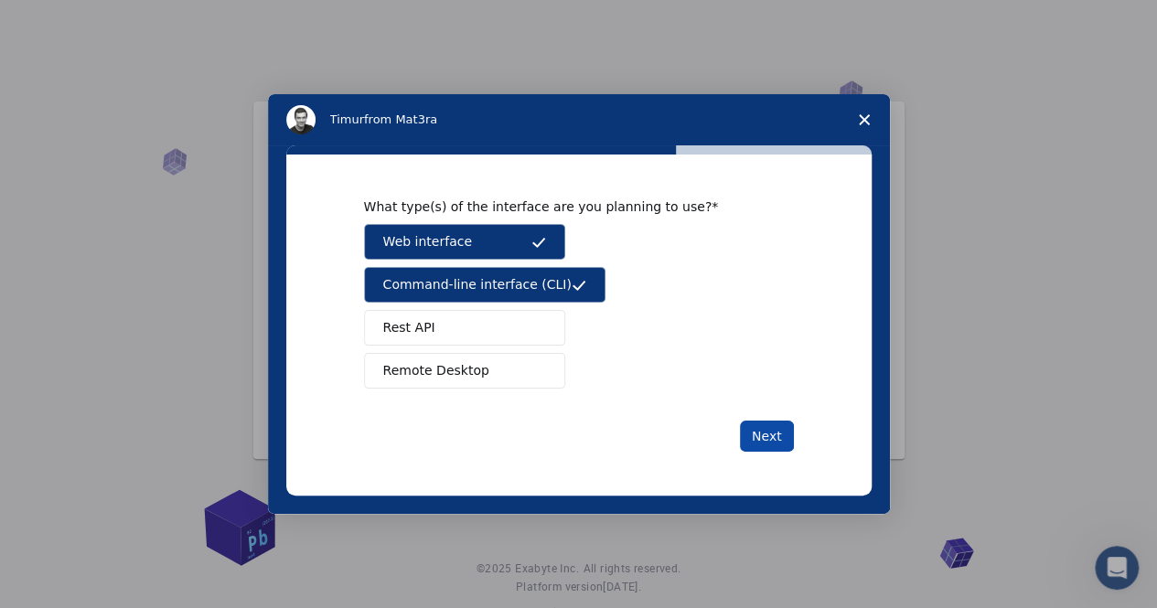
click at [761, 431] on button "Next" at bounding box center [767, 436] width 54 height 31
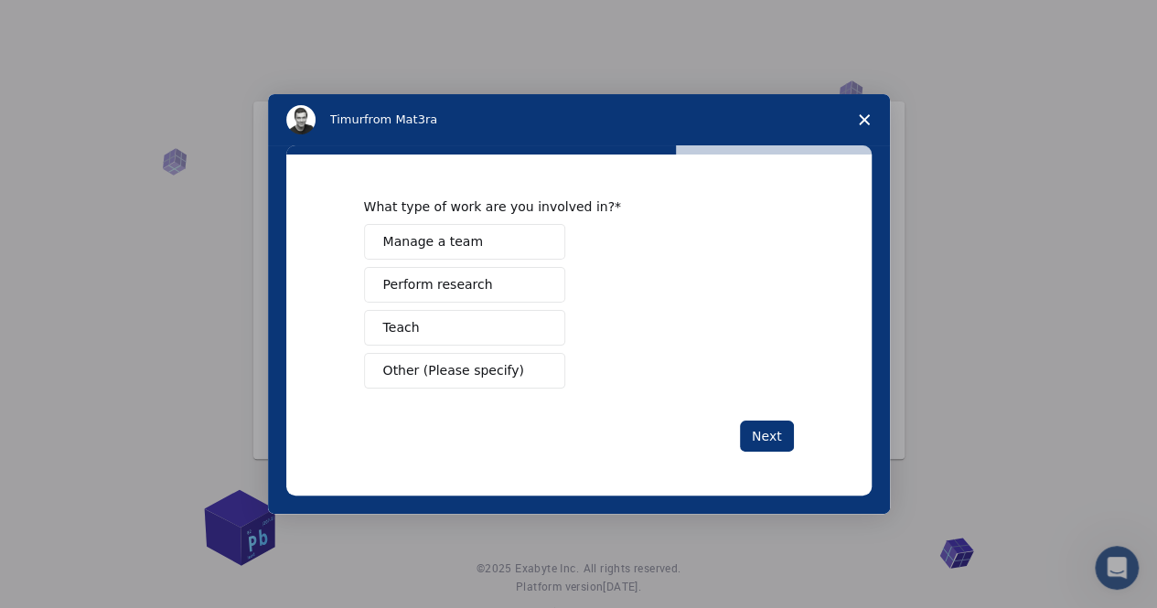
click at [465, 323] on button "Teach" at bounding box center [464, 328] width 201 height 36
click at [465, 306] on div "Manage a team Perform research Teach Other (Please specify)" at bounding box center [579, 306] width 430 height 165
click at [468, 246] on span "Manage a team" at bounding box center [433, 241] width 100 height 19
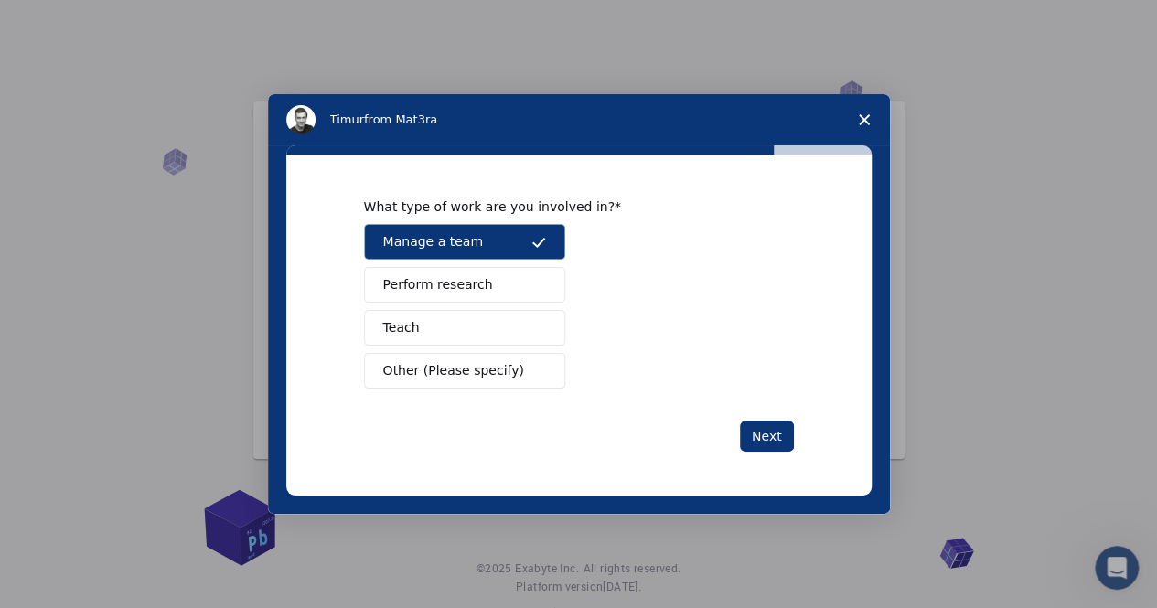
click at [463, 273] on button "Perform research" at bounding box center [464, 285] width 201 height 36
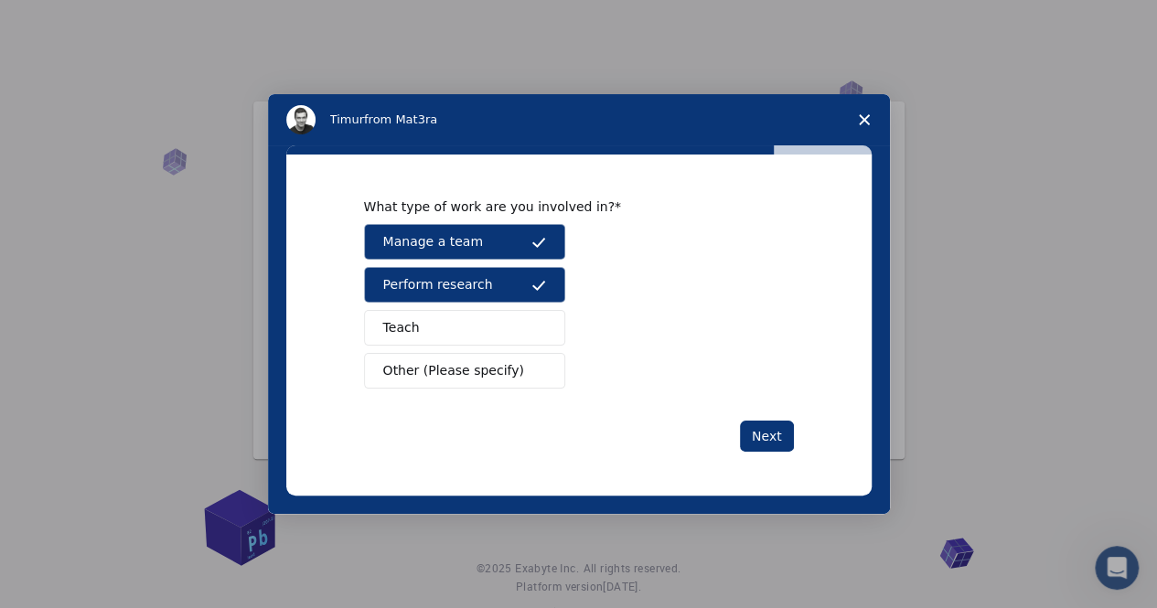
click at [463, 324] on button "Teach" at bounding box center [464, 328] width 201 height 36
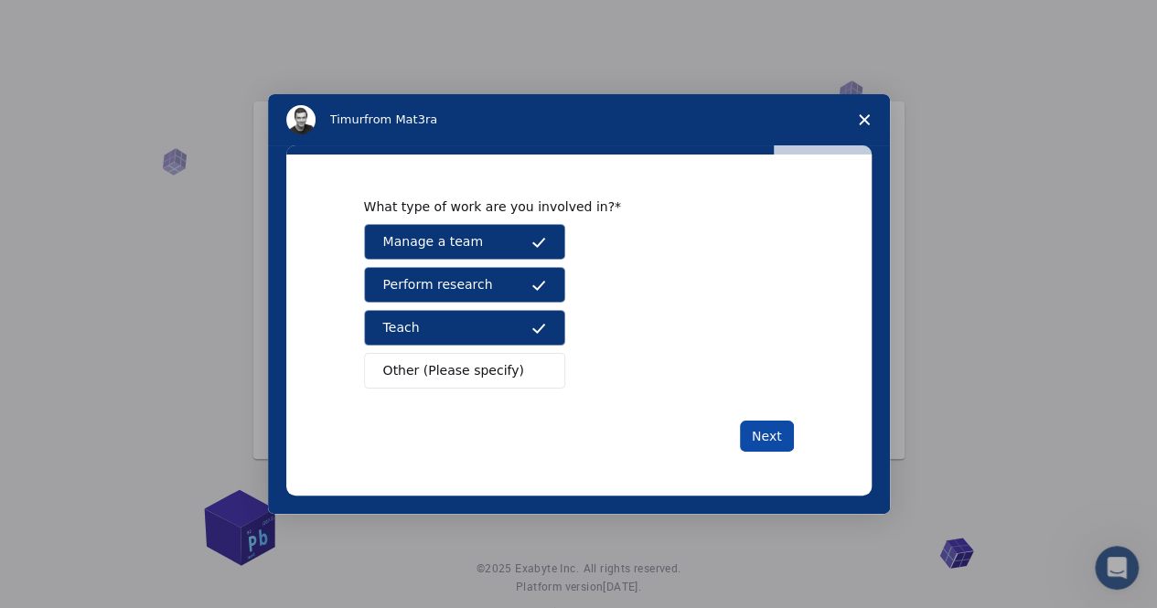
click at [766, 438] on button "Next" at bounding box center [767, 436] width 54 height 31
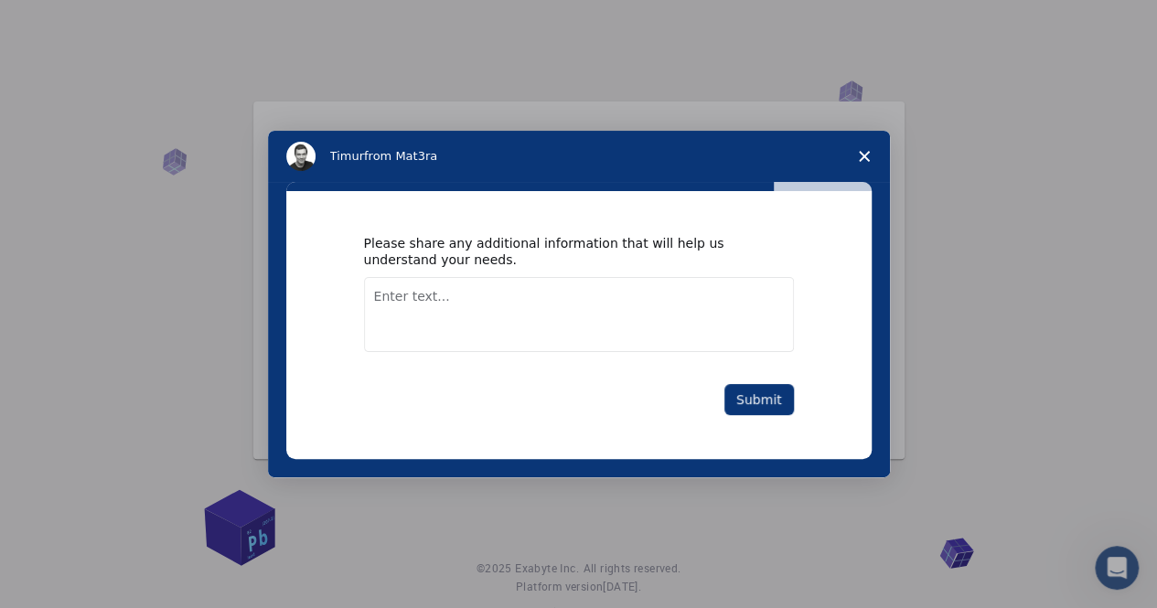
click at [512, 295] on textarea "Enter text..." at bounding box center [579, 314] width 430 height 75
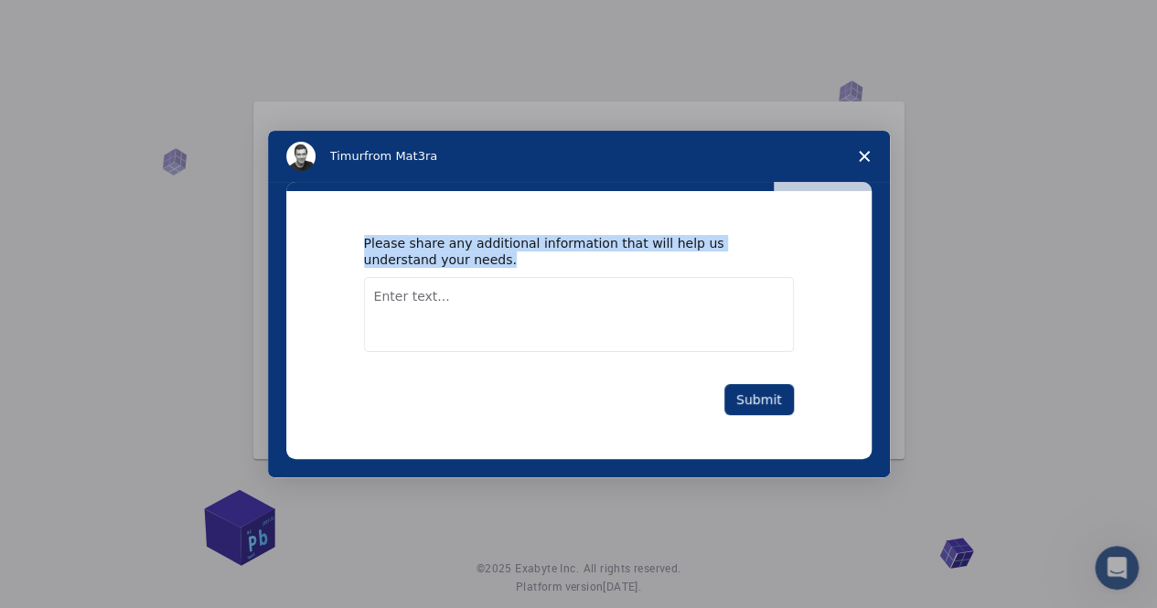
drag, startPoint x: 364, startPoint y: 239, endPoint x: 441, endPoint y: 258, distance: 79.2
click at [441, 258] on div "Please share any additional information that will help us understand your needs." at bounding box center [565, 251] width 402 height 33
copy div "Please share any additional information that will help us understand your needs."
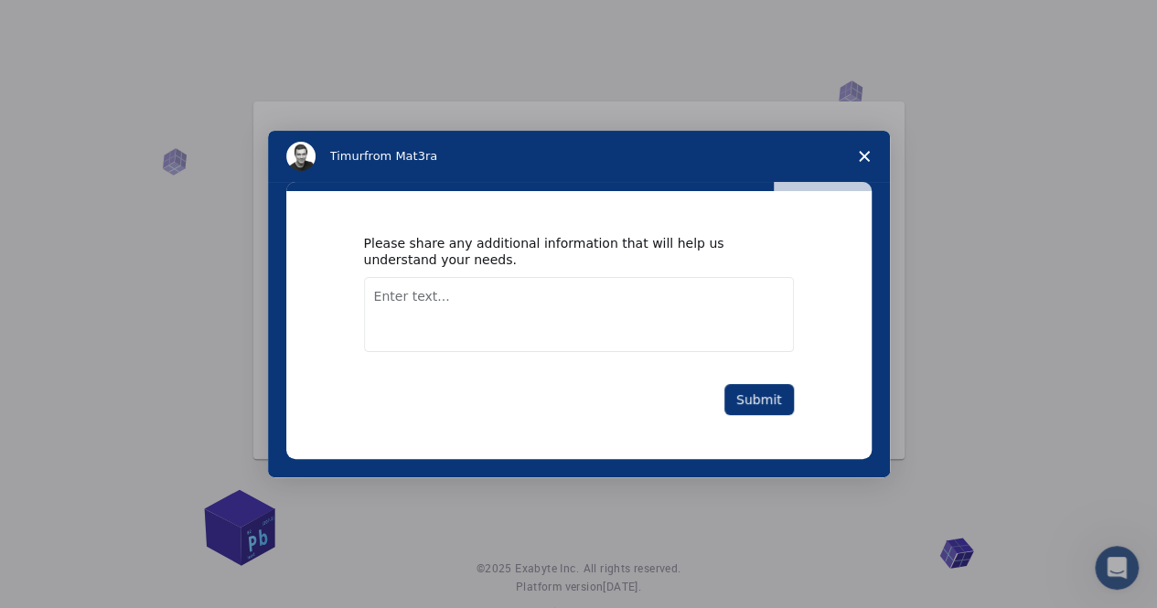
click at [486, 294] on textarea "Enter text..." at bounding box center [579, 314] width 430 height 75
paste textarea "“I’m interested in using Mat3ra’s platform to [briefly state your purpose – e.g…"
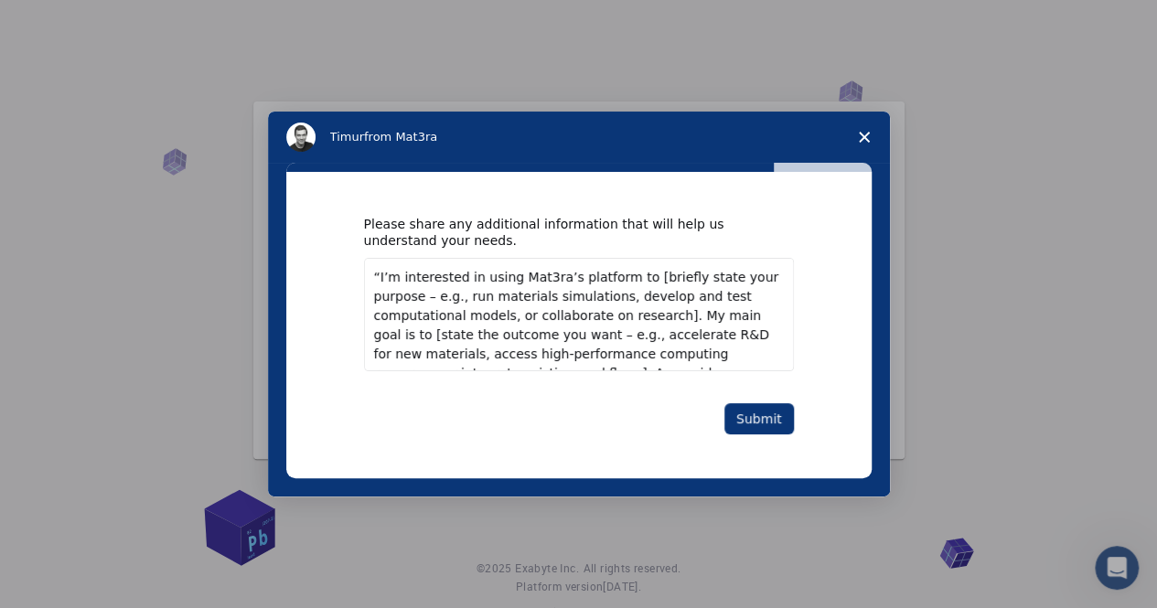
click at [379, 280] on textarea "“I’m interested in using Mat3ra’s platform to [briefly state your purpose – e.g…" at bounding box center [579, 314] width 430 height 113
drag, startPoint x: 605, startPoint y: 276, endPoint x: 448, endPoint y: 295, distance: 158.5
click at [448, 295] on textarea "I’m interested in using Mat3ra’s platform to [briefly state your purpose – e.g.…" at bounding box center [579, 314] width 430 height 113
click at [631, 276] on textarea "I’m interested in using Mat3ra’s platform to ., run materials simulations, deve…" at bounding box center [579, 314] width 430 height 113
click at [688, 295] on textarea "I’m interested in using Mat3ra’s platform to run materials simulations, develop…" at bounding box center [579, 314] width 430 height 113
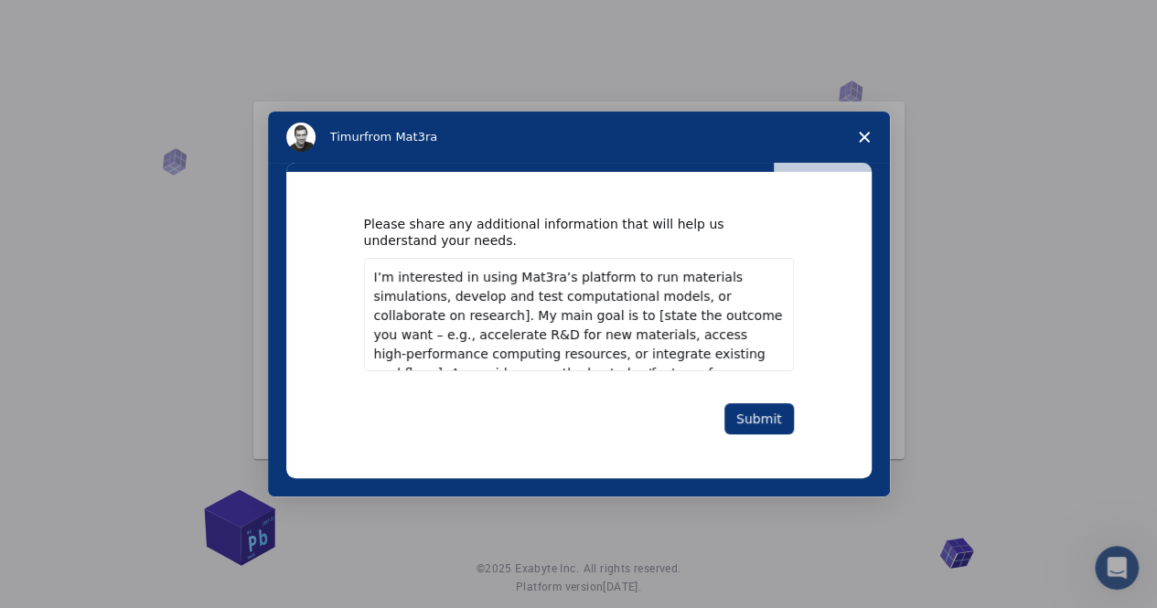
click at [756, 299] on textarea "I’m interested in using Mat3ra’s platform to run materials simulations, develop…" at bounding box center [579, 314] width 430 height 113
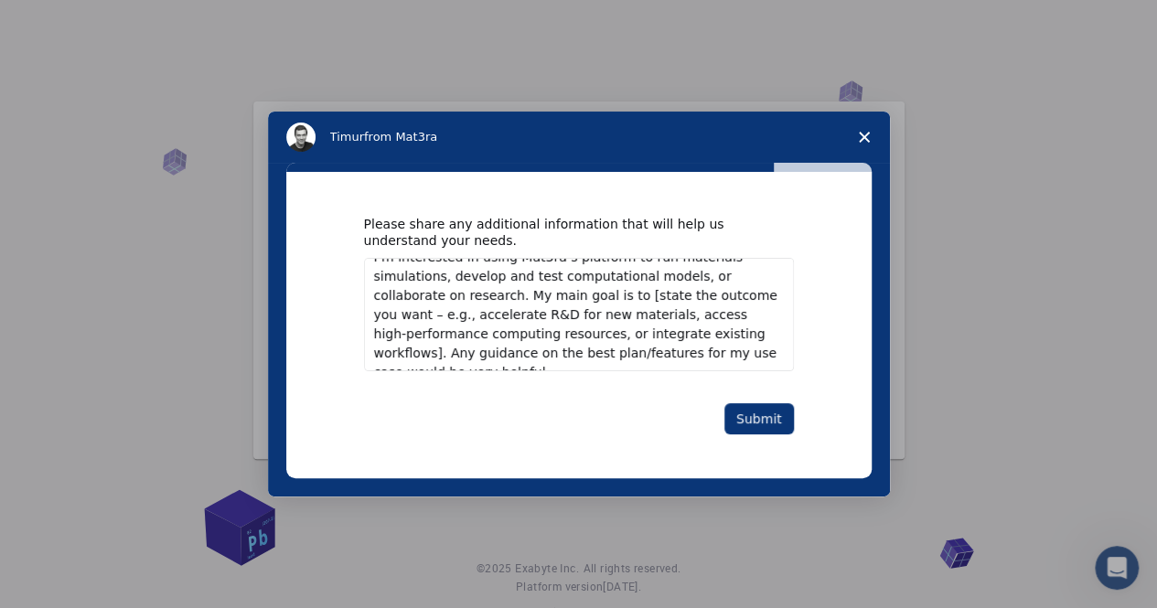
drag, startPoint x: 615, startPoint y: 334, endPoint x: 342, endPoint y: 295, distance: 275.2
click at [342, 295] on div "Please share any additional information that will help us understand your needs…" at bounding box center [578, 325] width 585 height 306
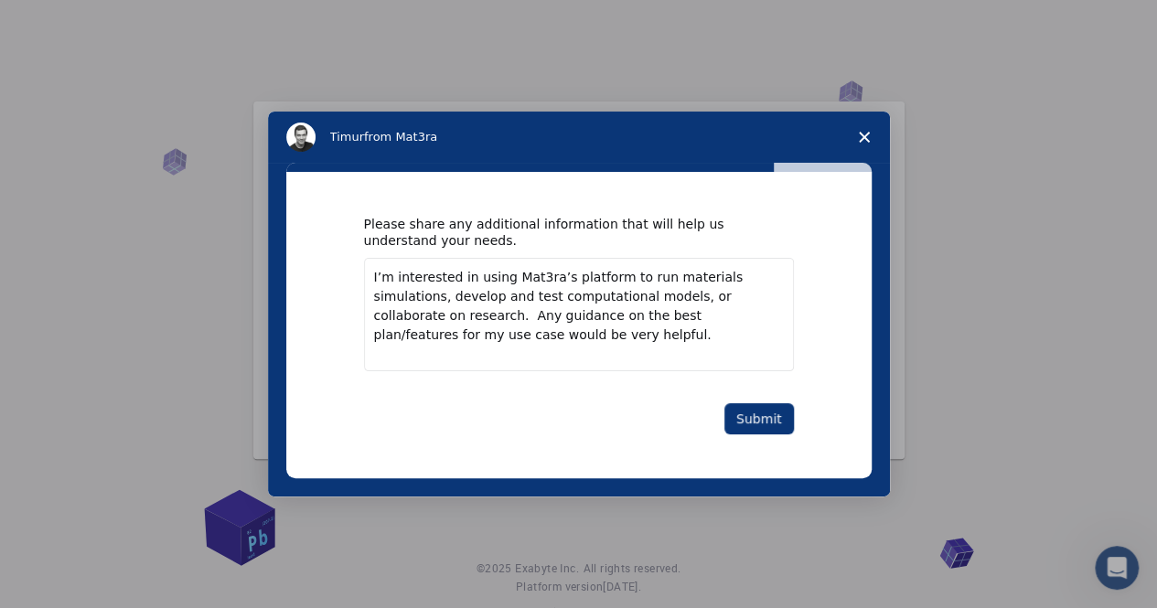
scroll to position [0, 0]
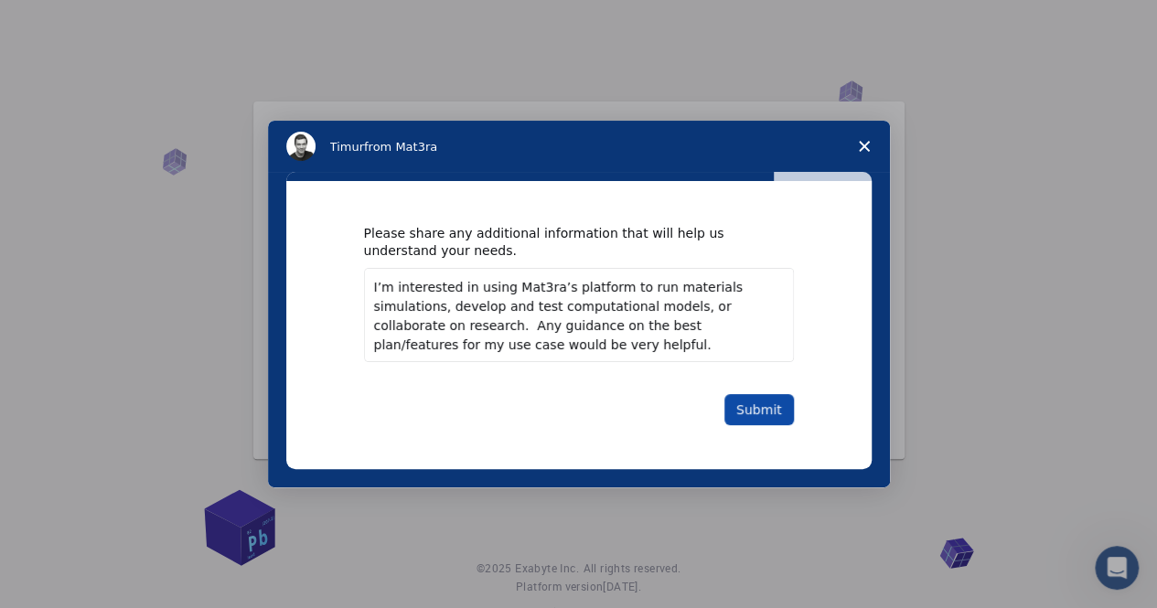
type textarea "I’m interested in using Mat3ra’s platform to run materials simulations, develop…"
click at [748, 406] on button "Submit" at bounding box center [758, 409] width 69 height 31
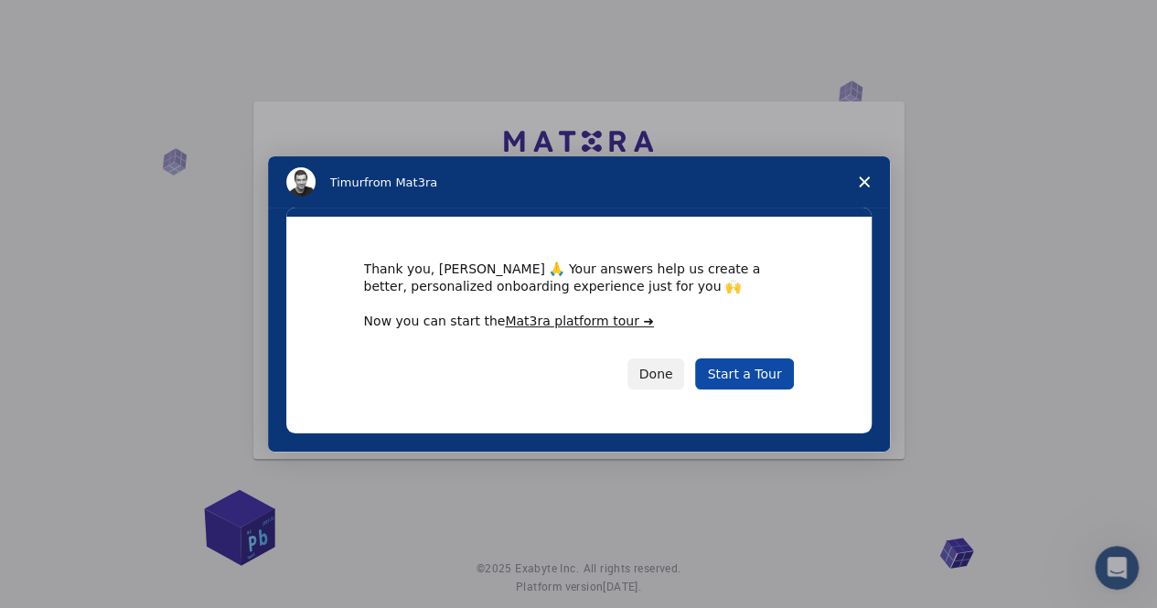
click at [739, 373] on link "Start a Tour" at bounding box center [744, 373] width 98 height 31
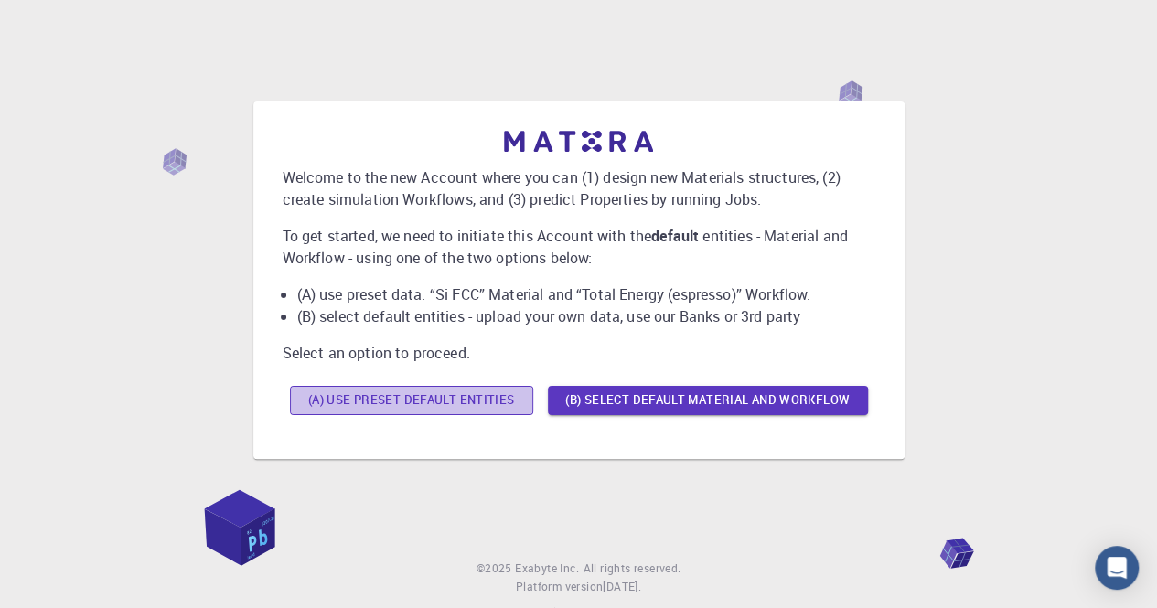
click at [427, 397] on button "(A) Use preset default entities" at bounding box center [411, 400] width 243 height 29
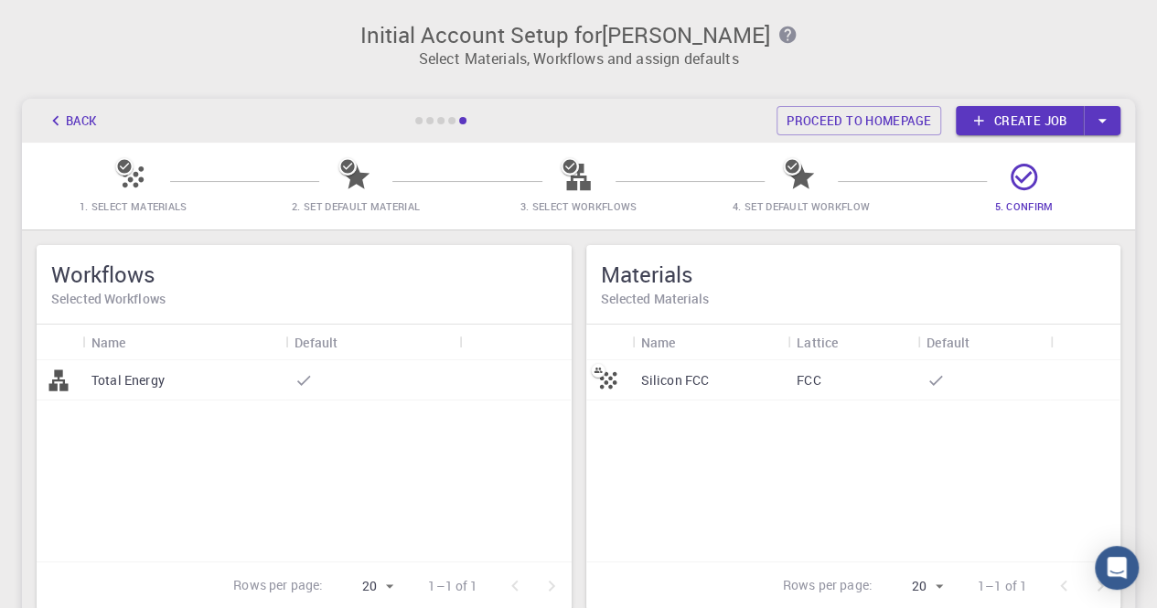
click at [121, 381] on p "Total Energy" at bounding box center [127, 380] width 73 height 18
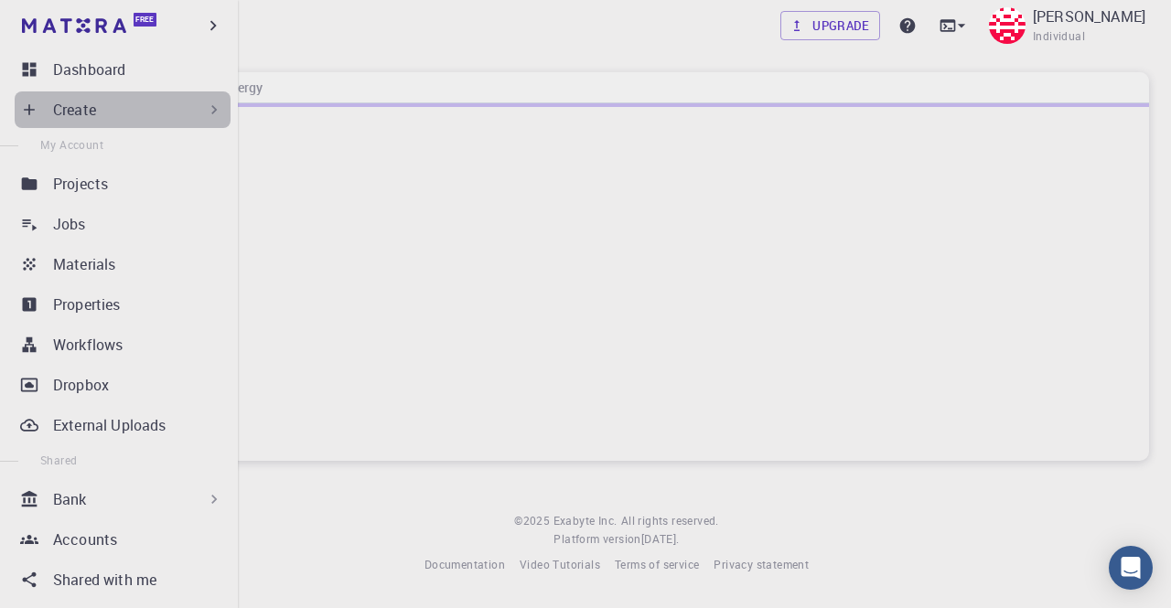
click at [146, 107] on div "Create" at bounding box center [138, 110] width 170 height 22
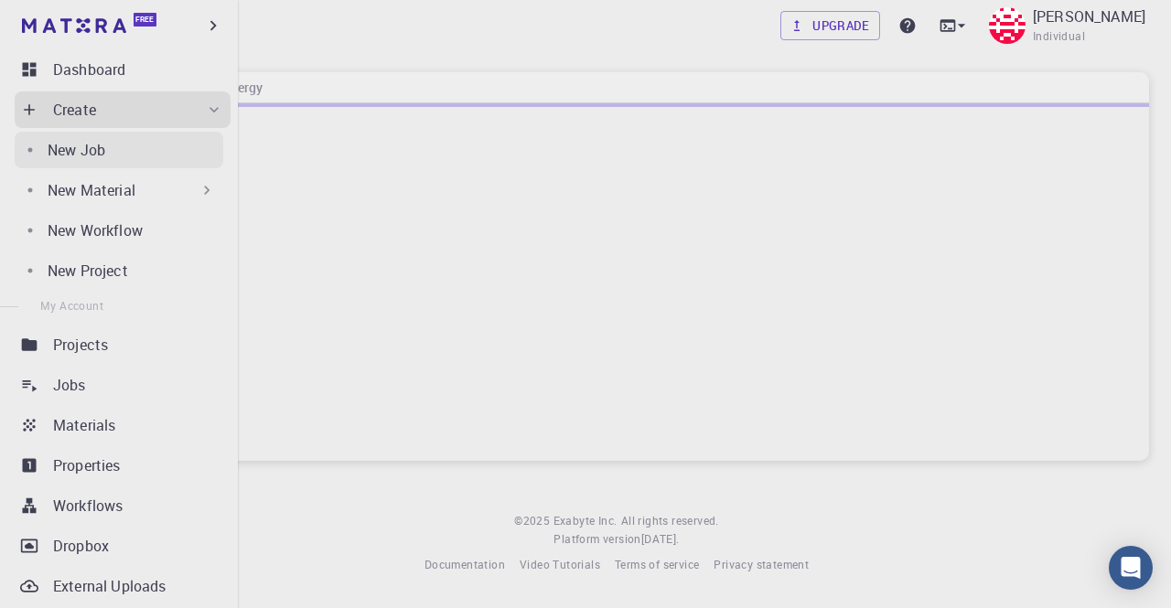
click at [143, 142] on div "New Job" at bounding box center [136, 150] width 176 height 22
